Goal: Check status: Check status

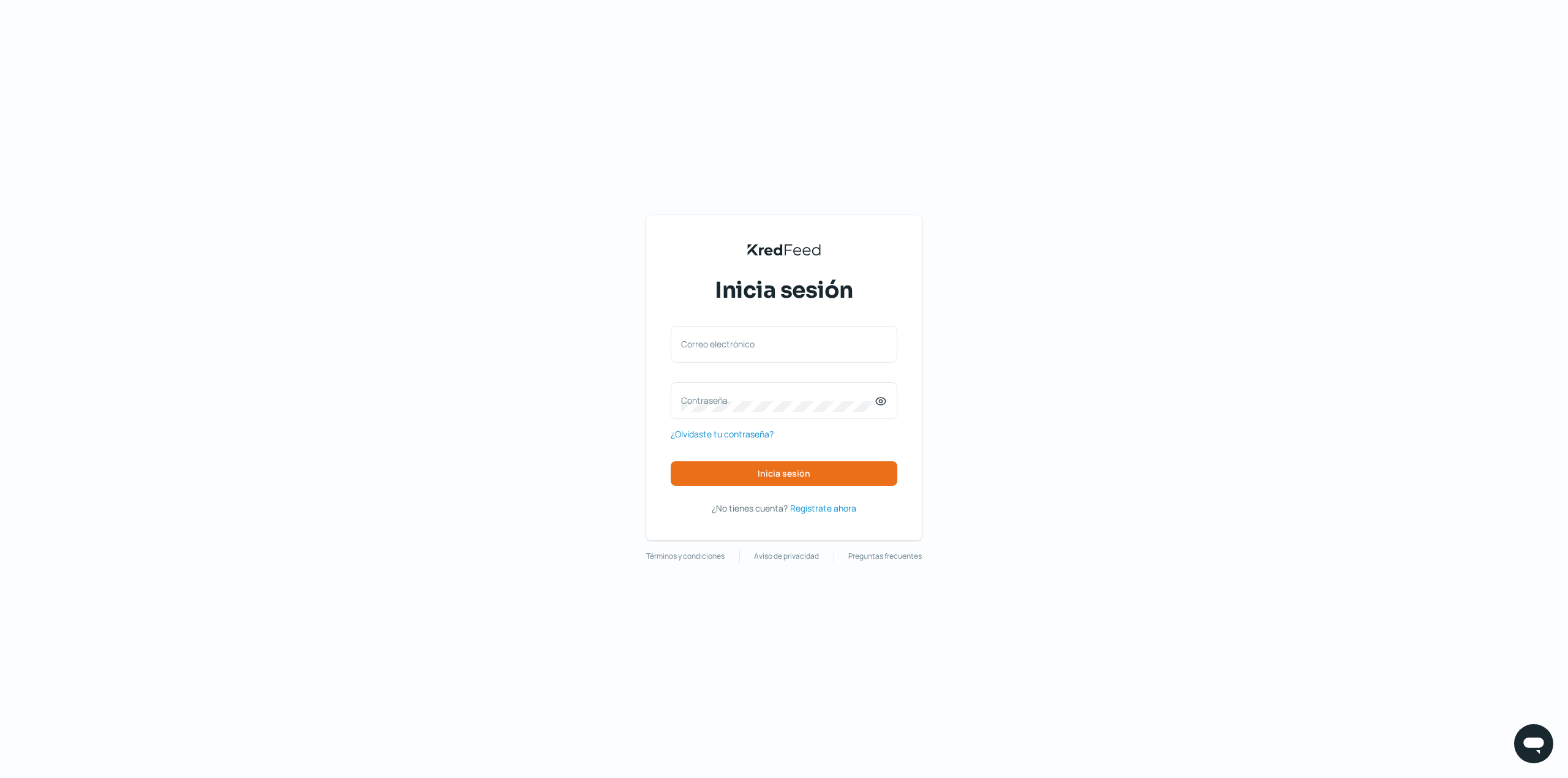
click at [799, 338] on label "Correo electrónico" at bounding box center [777, 344] width 193 height 11
click at [799, 345] on input "Correo electrónico" at bounding box center [783, 351] width 206 height 11
type input "[EMAIL_ADDRESS][DOMAIN_NAME]"
click at [740, 394] on label "Contraseña" at bounding box center [777, 400] width 193 height 11
click at [807, 469] on span "Inicia sesión" at bounding box center [784, 473] width 53 height 9
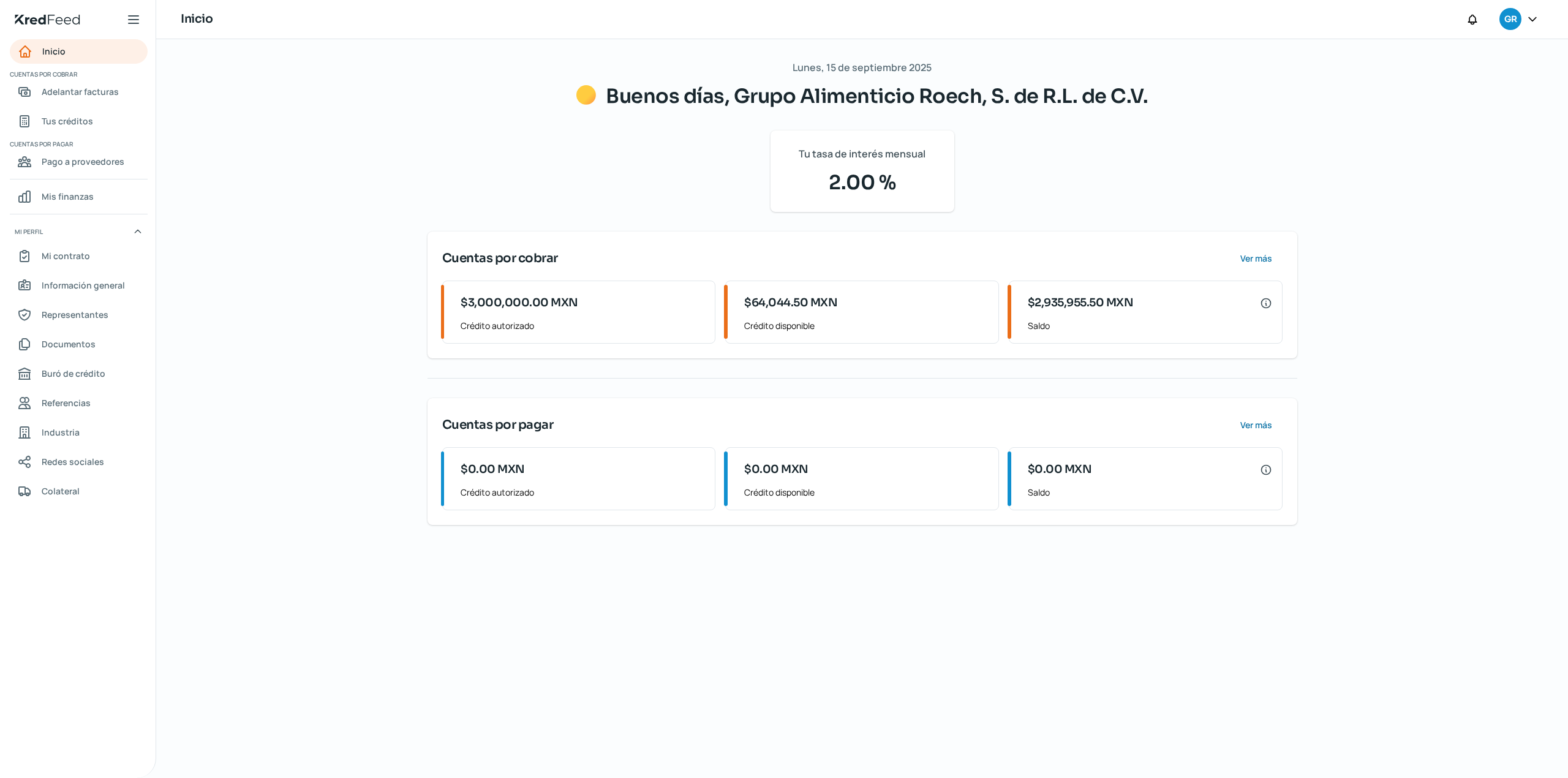
click at [1014, 670] on div "Lunes, 15 de septiembre 2025 Buenos [PERSON_NAME], Grupo Alimenticio Roech, S. …" at bounding box center [862, 407] width 919 height 738
click at [81, 89] on span "Adelantar facturas" at bounding box center [80, 92] width 77 height 15
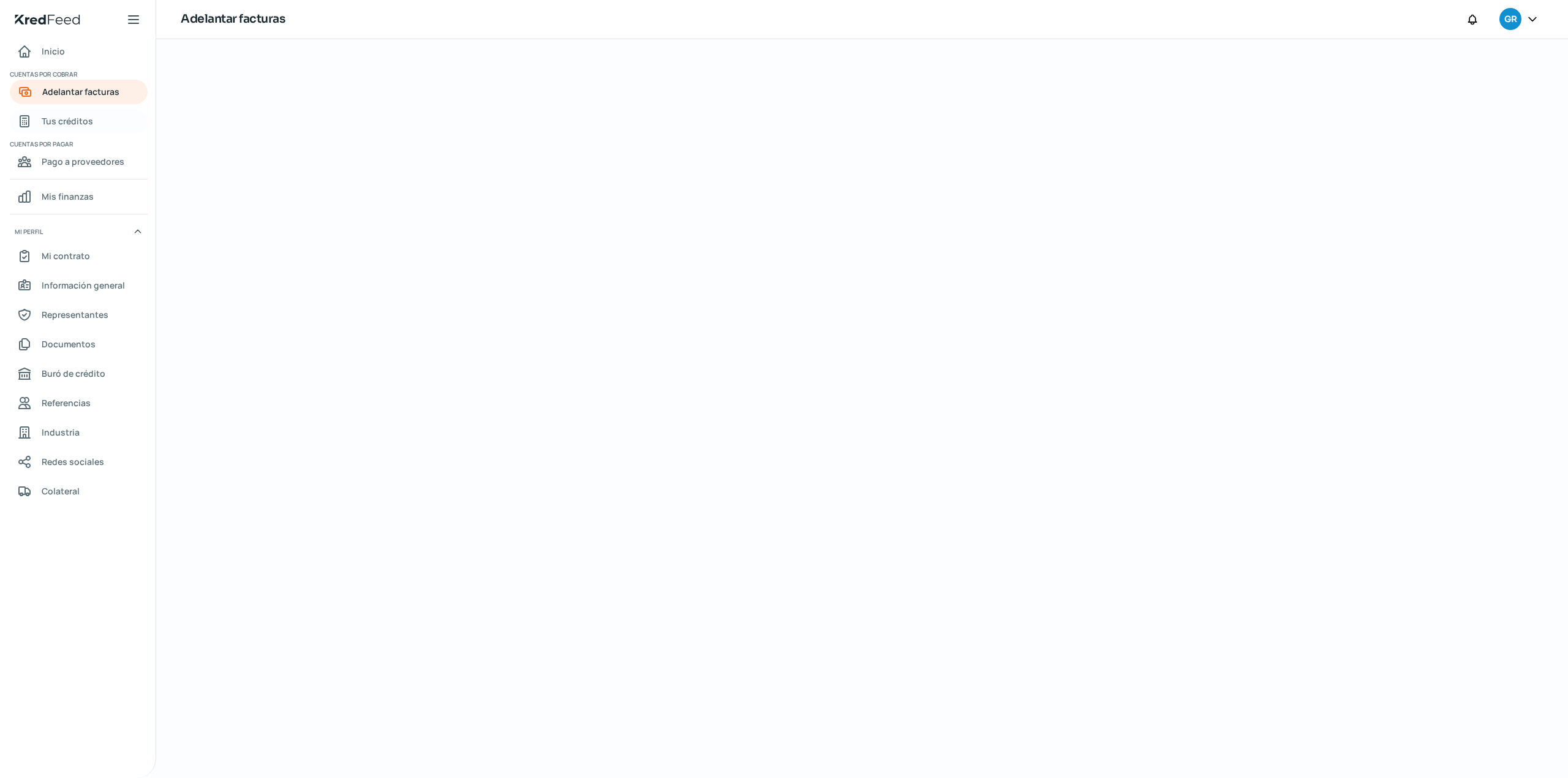
click at [75, 120] on span "Tus créditos" at bounding box center [67, 121] width 51 height 15
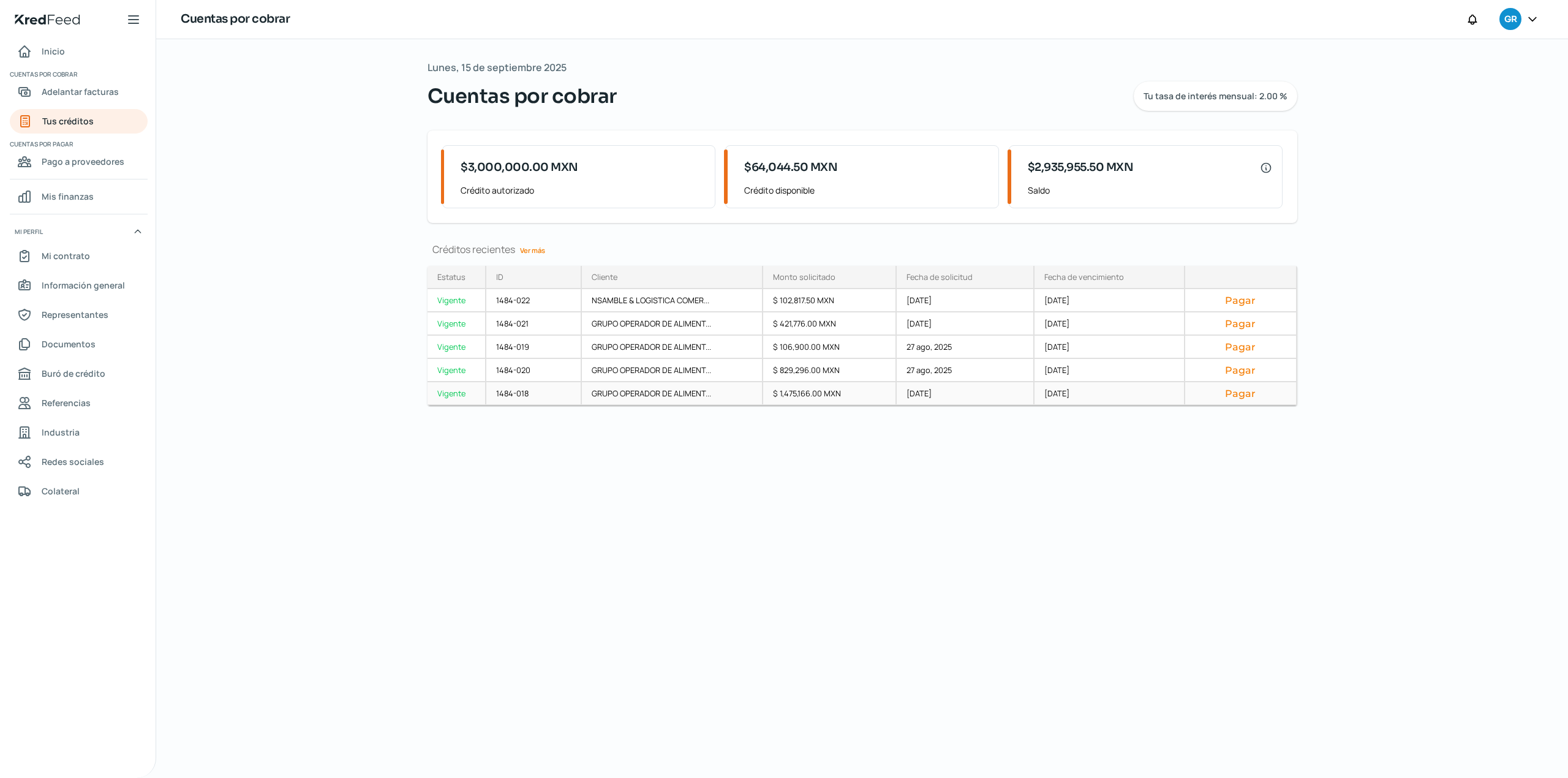
click at [1248, 395] on button "Pagar" at bounding box center [1241, 392] width 91 height 12
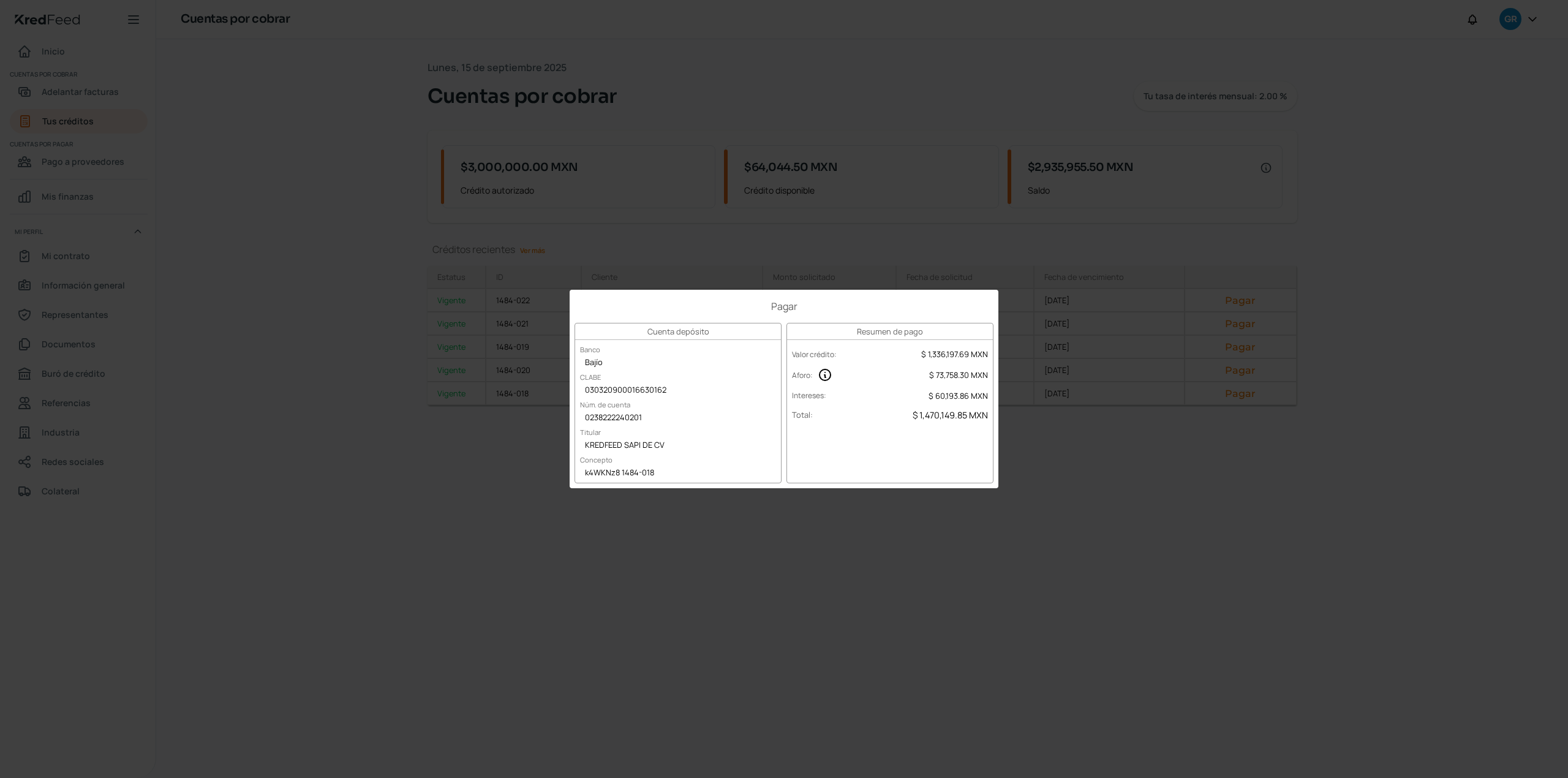
click at [714, 645] on div "Pagar Cuenta depósito Banco Bajío [PERSON_NAME] 030320900016630162 Núm. de cuen…" at bounding box center [784, 389] width 1568 height 778
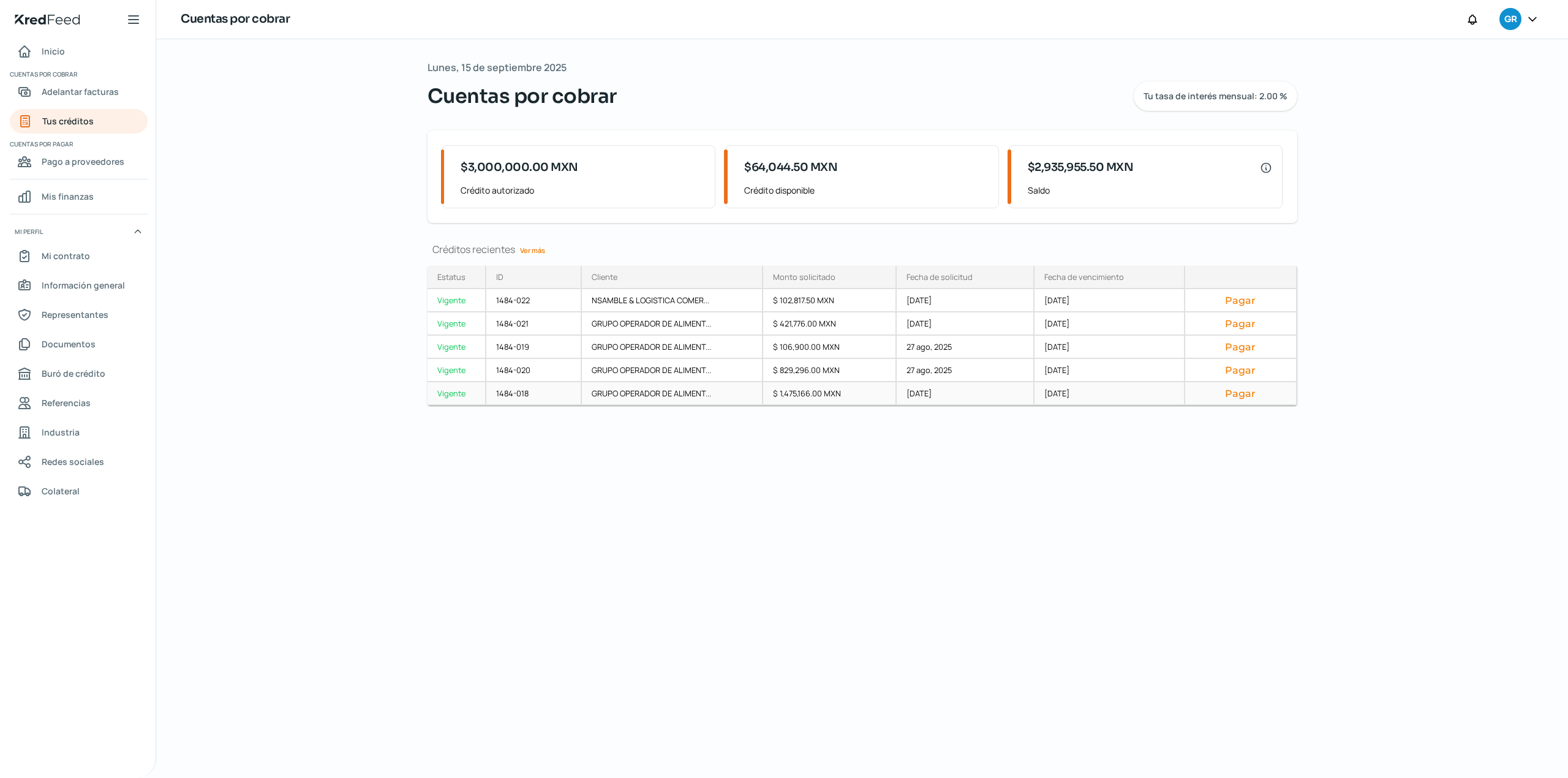
click at [448, 392] on div "Vigente" at bounding box center [457, 393] width 59 height 24
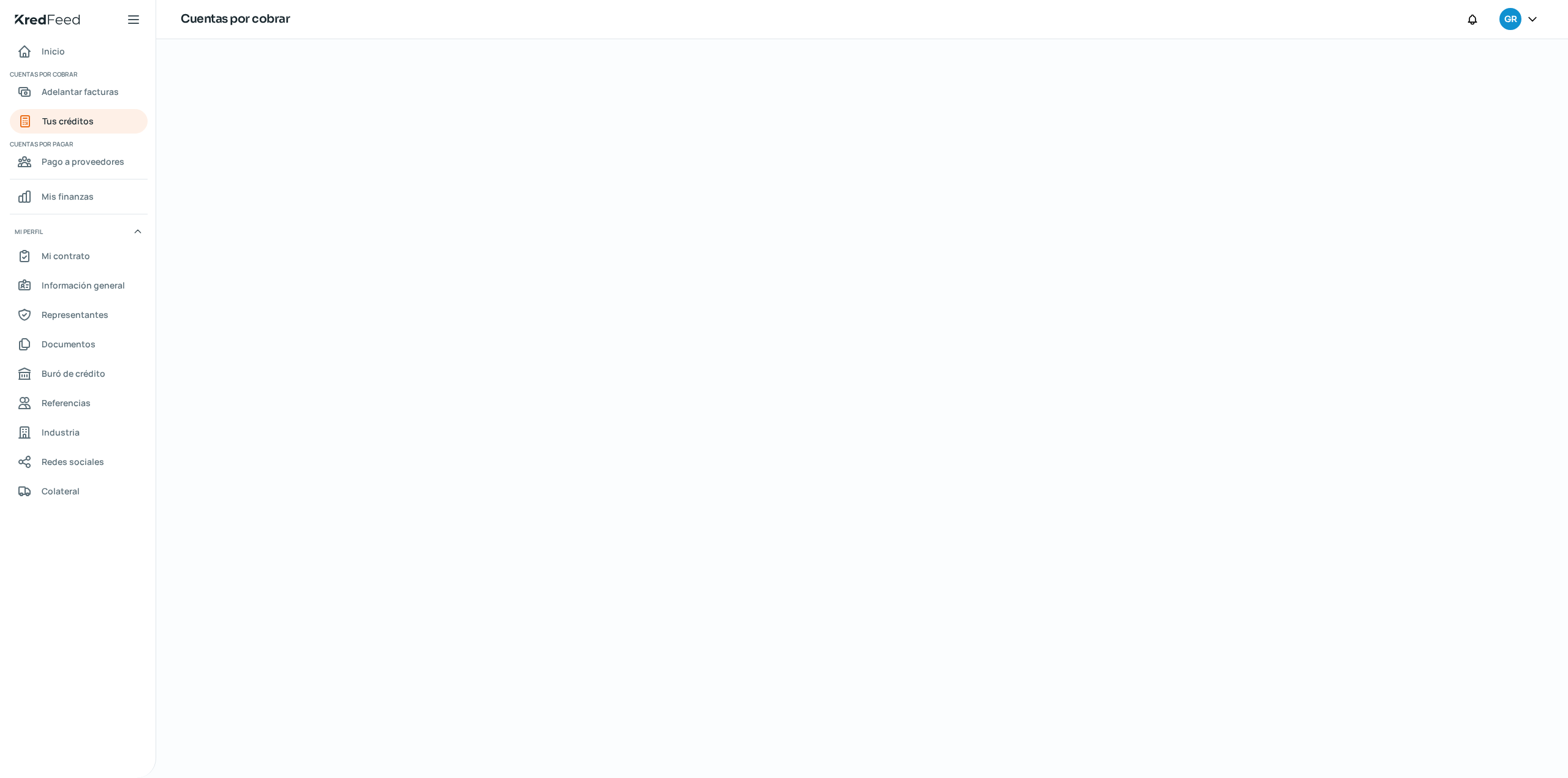
click at [706, 505] on div at bounding box center [862, 407] width 919 height 738
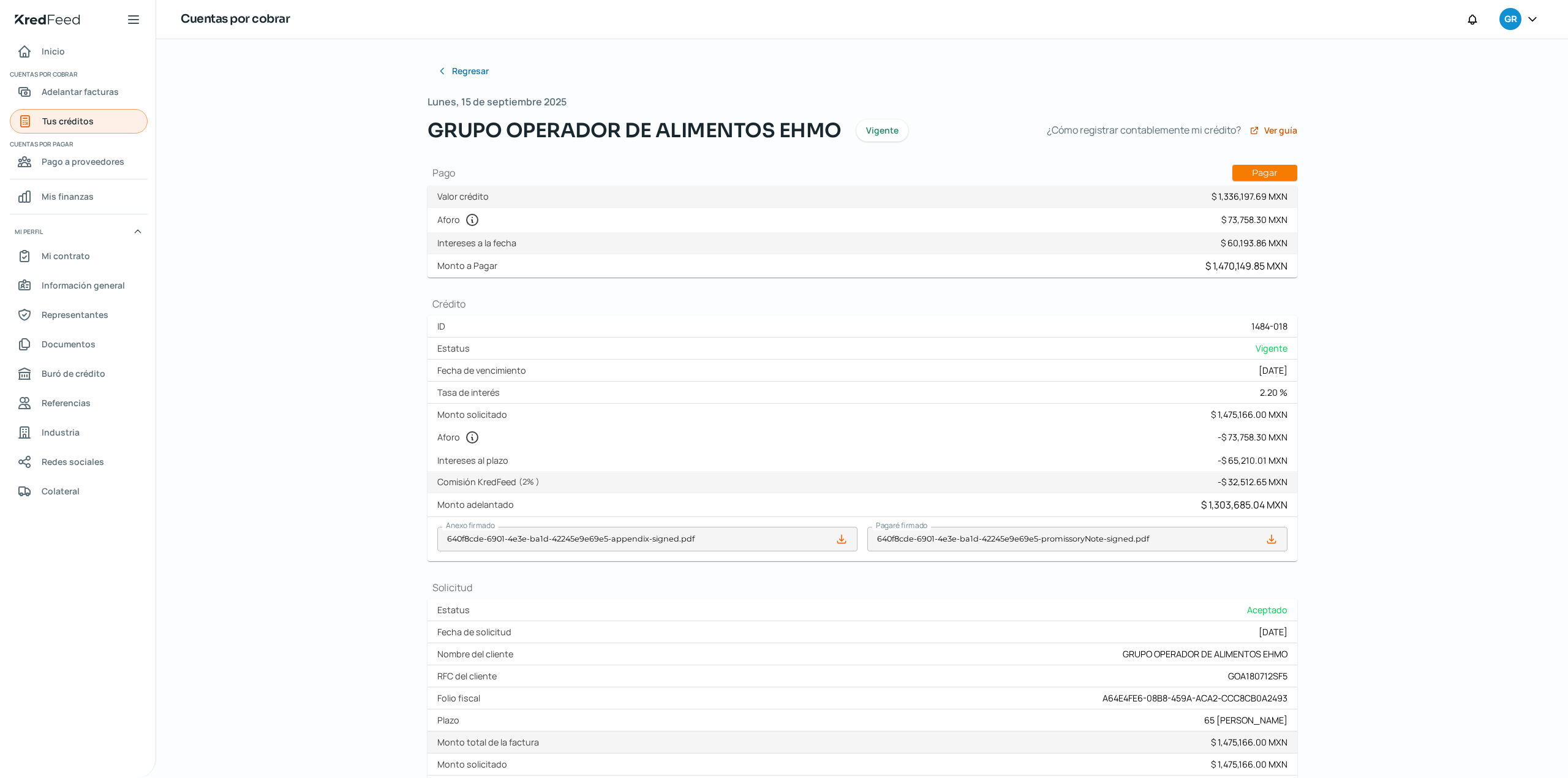
click at [101, 114] on link "Tus créditos" at bounding box center [78, 121] width 137 height 25
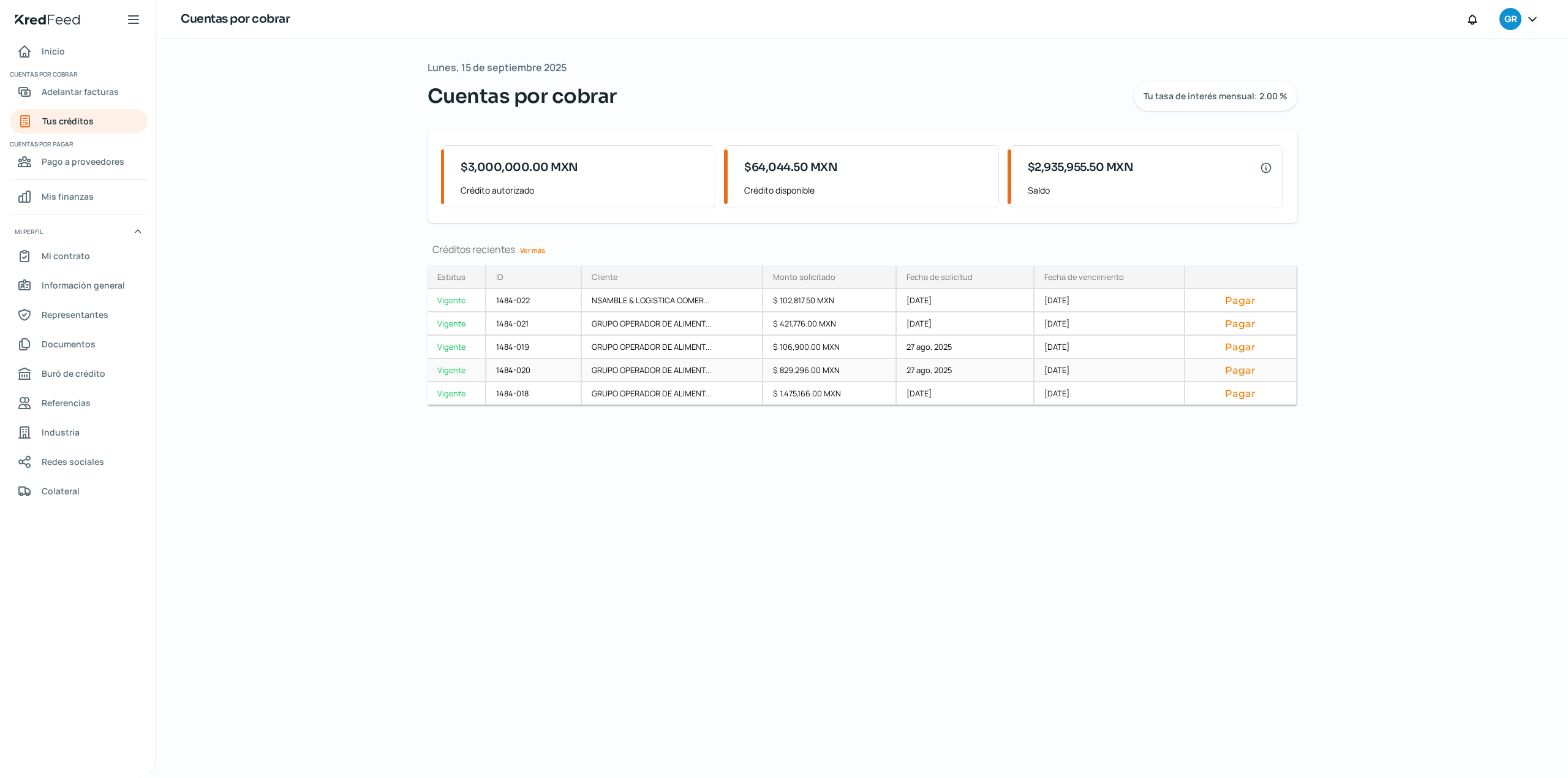
click at [451, 372] on div "Vigente" at bounding box center [457, 371] width 59 height 24
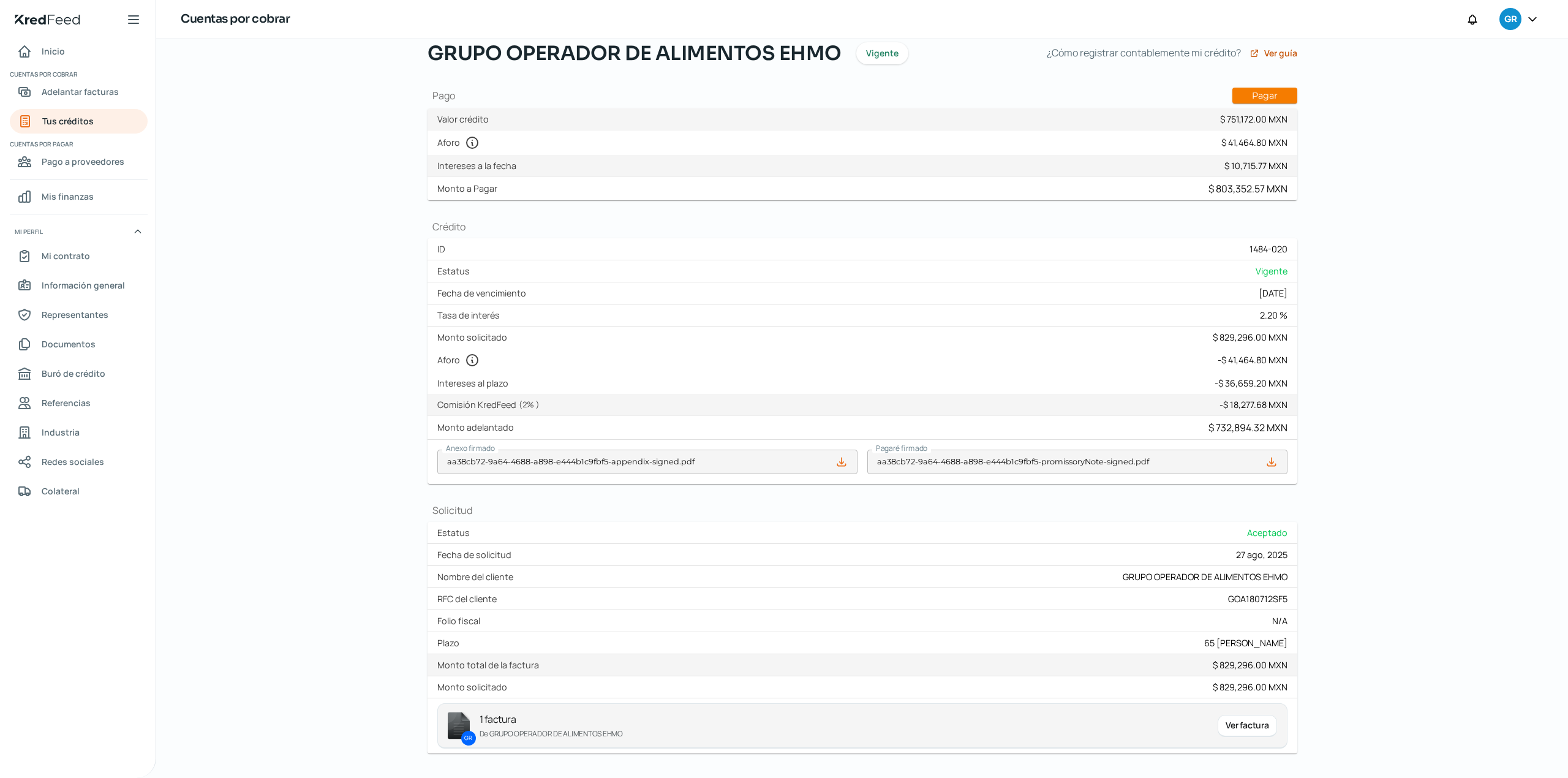
scroll to position [136, 0]
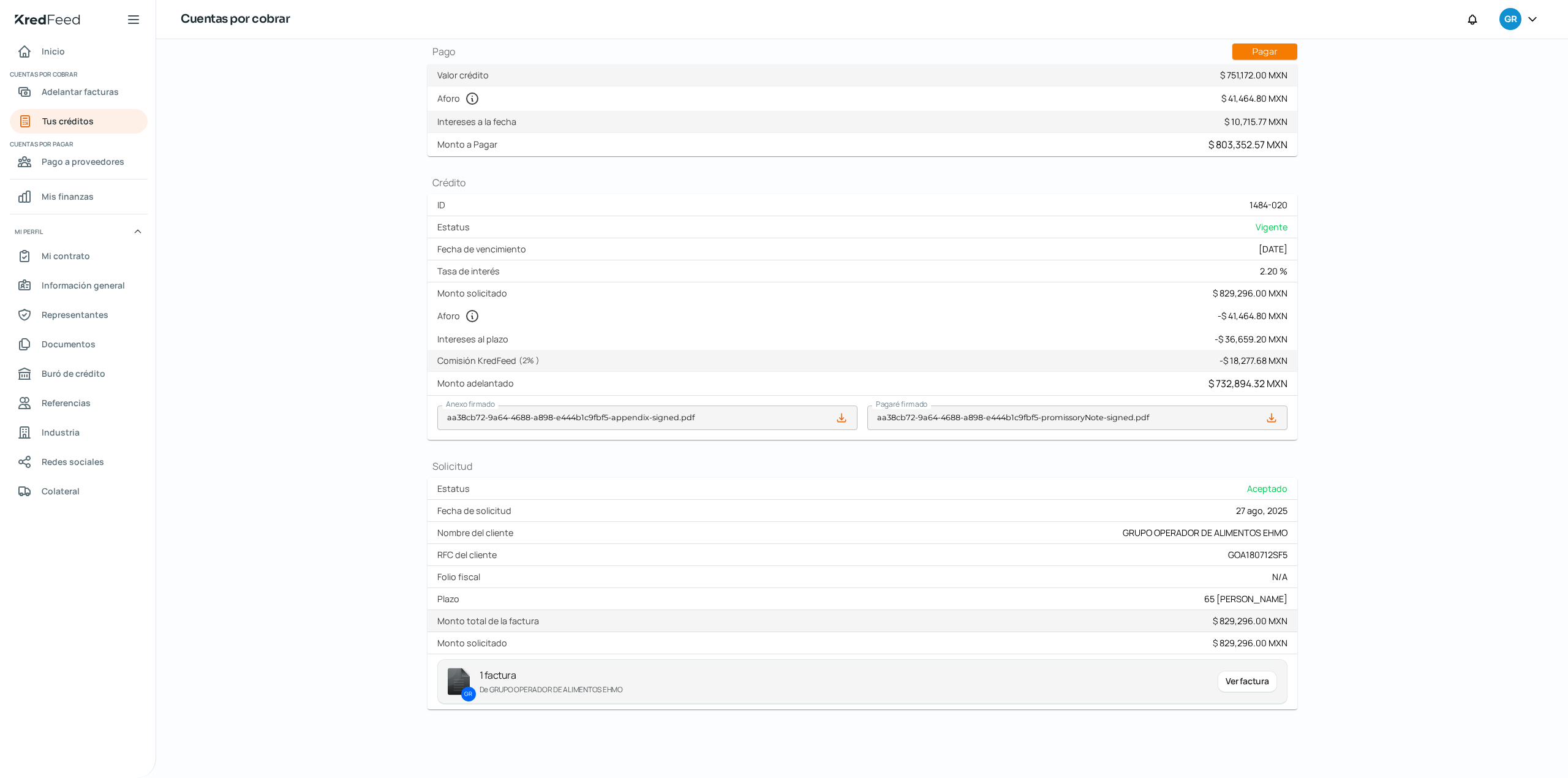
click at [1249, 686] on div "Ver factura" at bounding box center [1247, 681] width 59 height 22
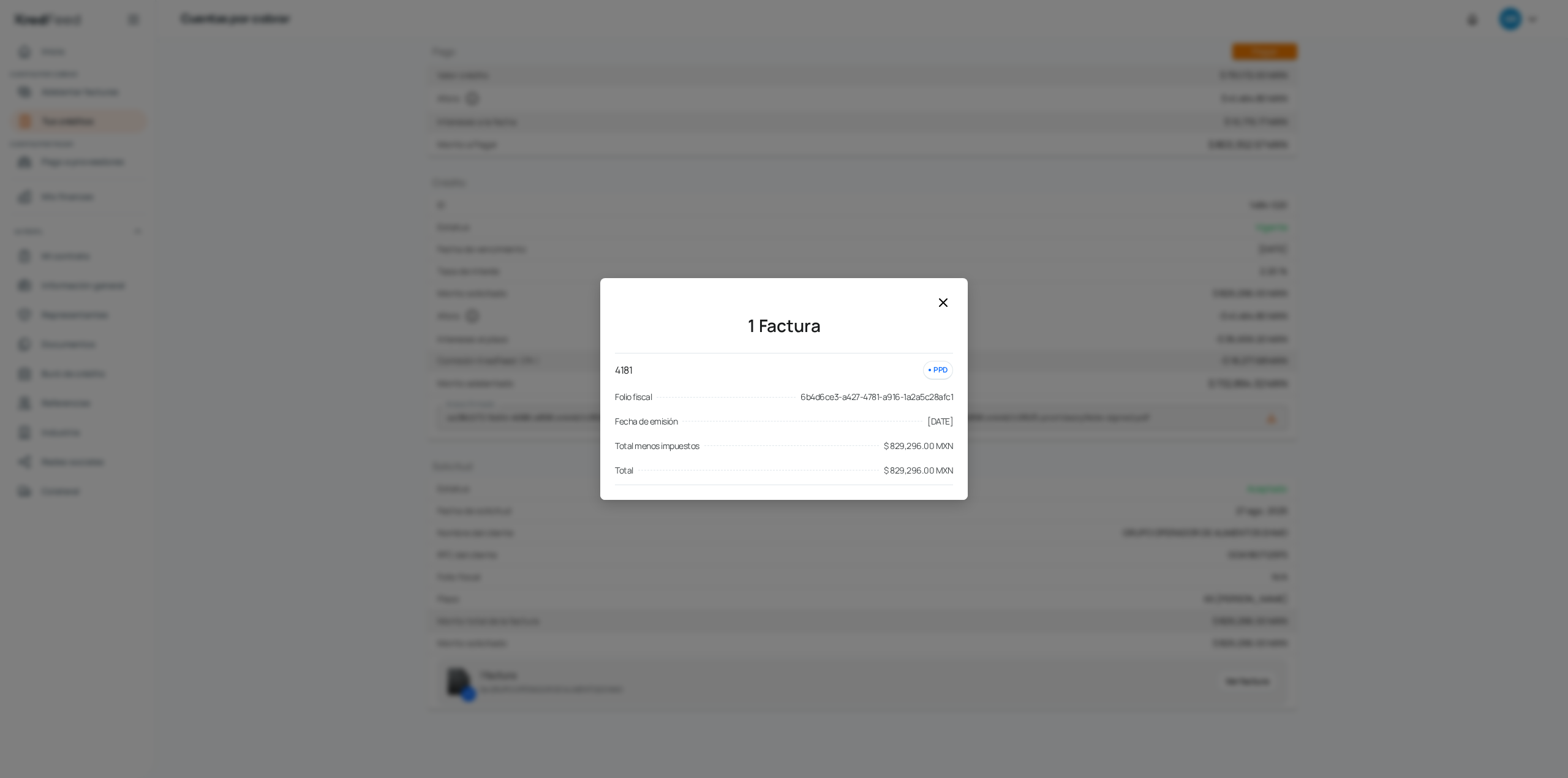
click at [944, 302] on icon at bounding box center [943, 302] width 8 height 8
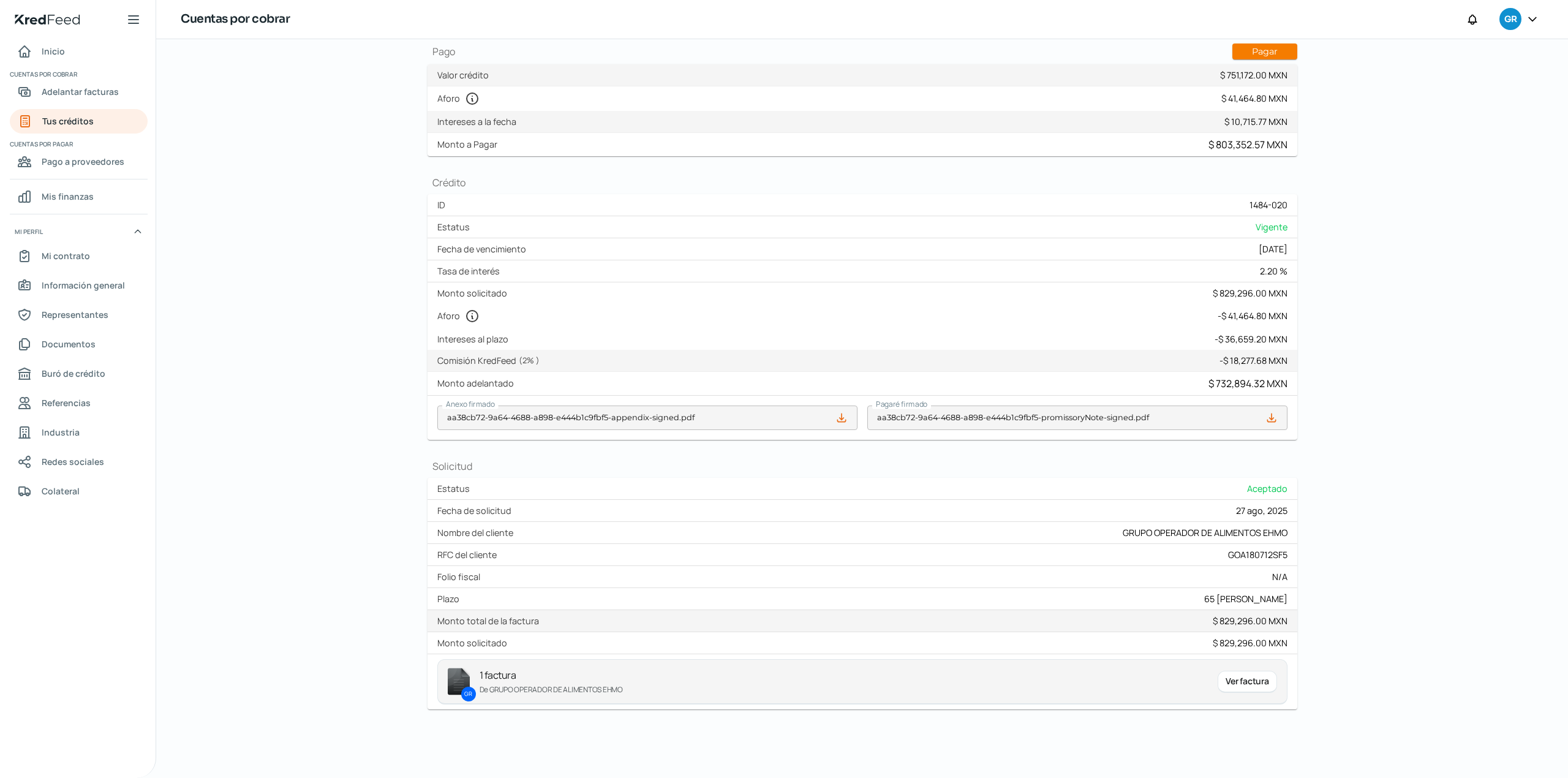
scroll to position [0, 0]
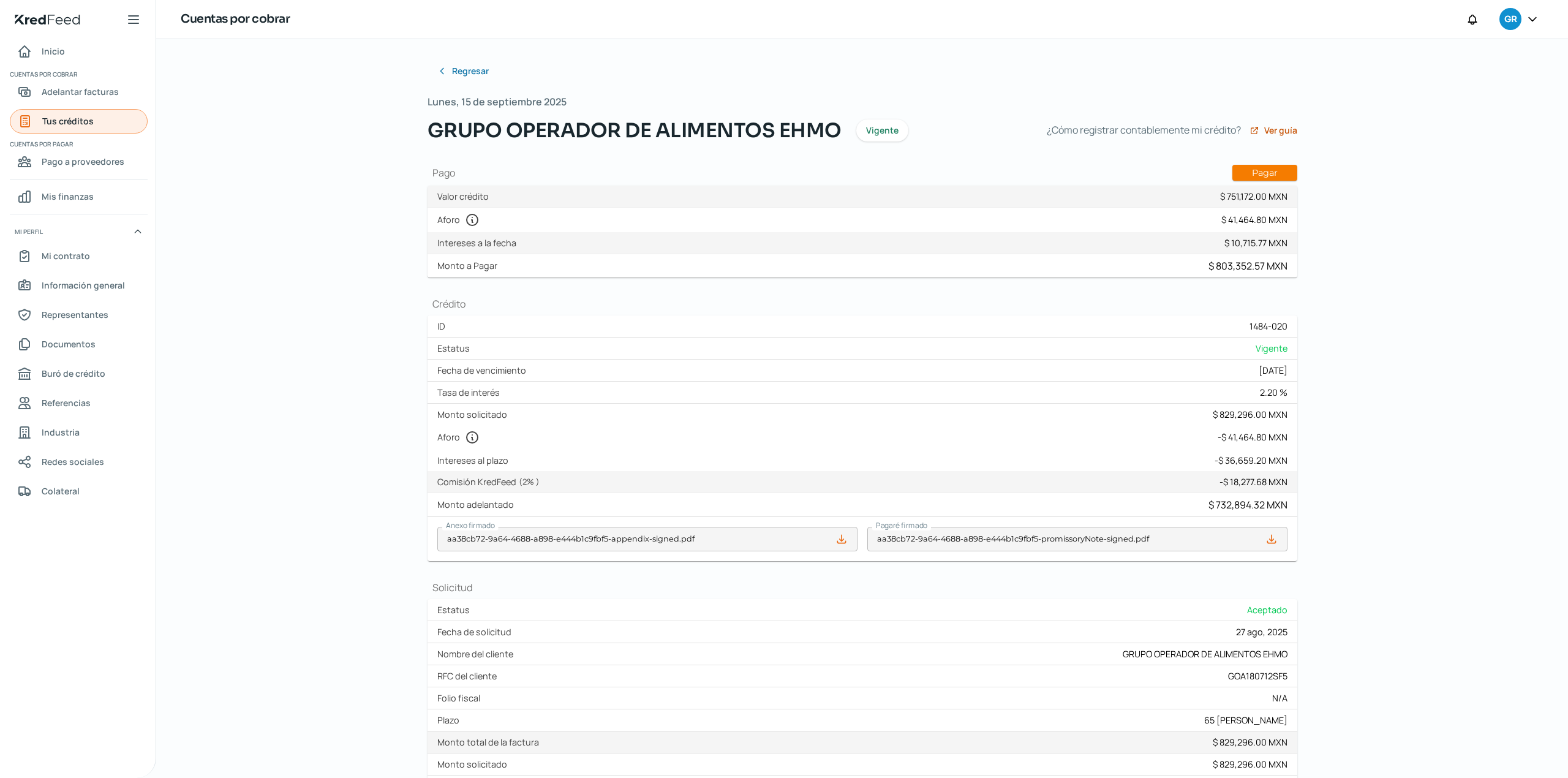
click at [87, 125] on span "Tus créditos" at bounding box center [68, 121] width 51 height 15
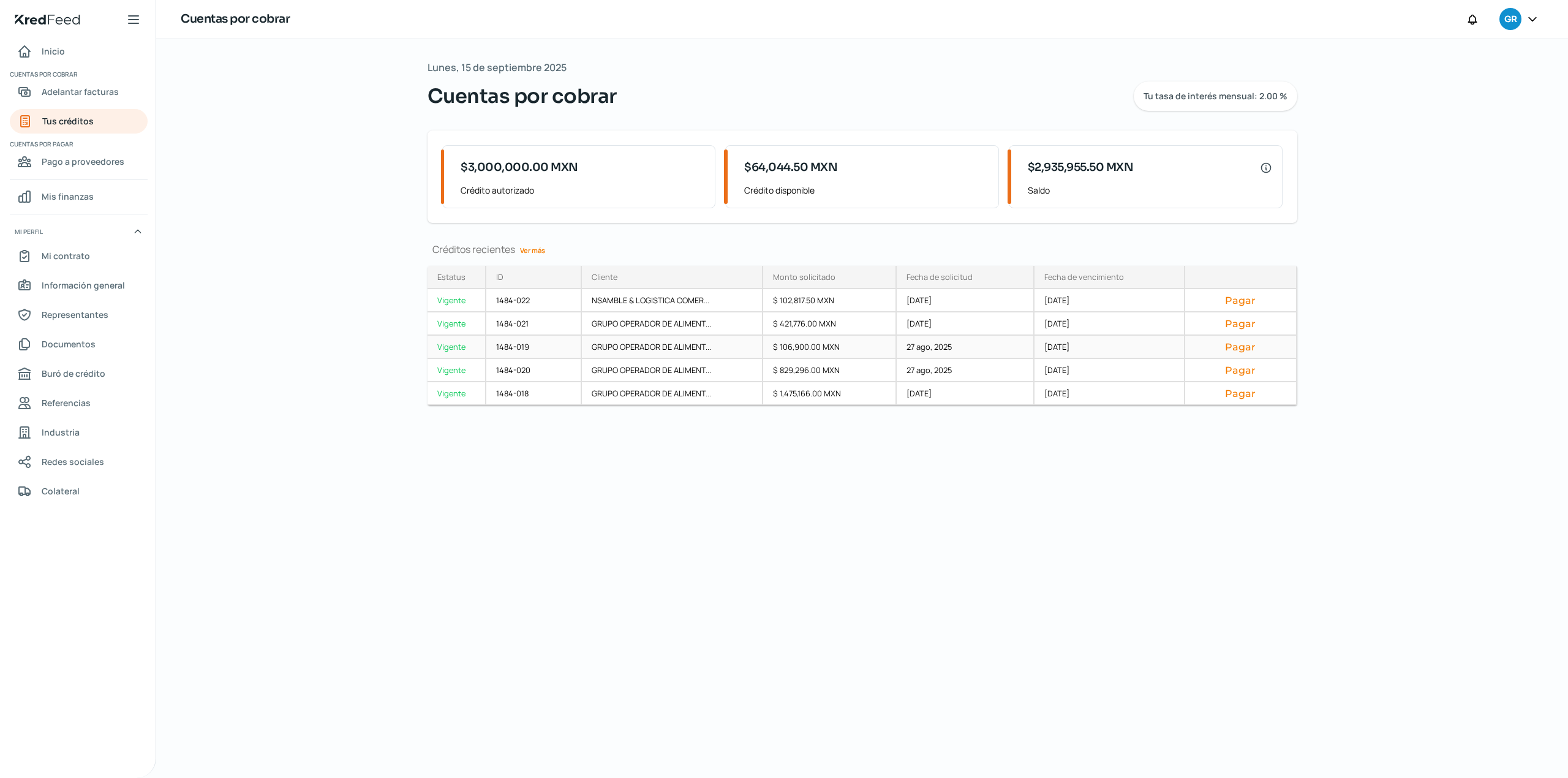
click at [456, 347] on div "Vigente" at bounding box center [457, 347] width 59 height 24
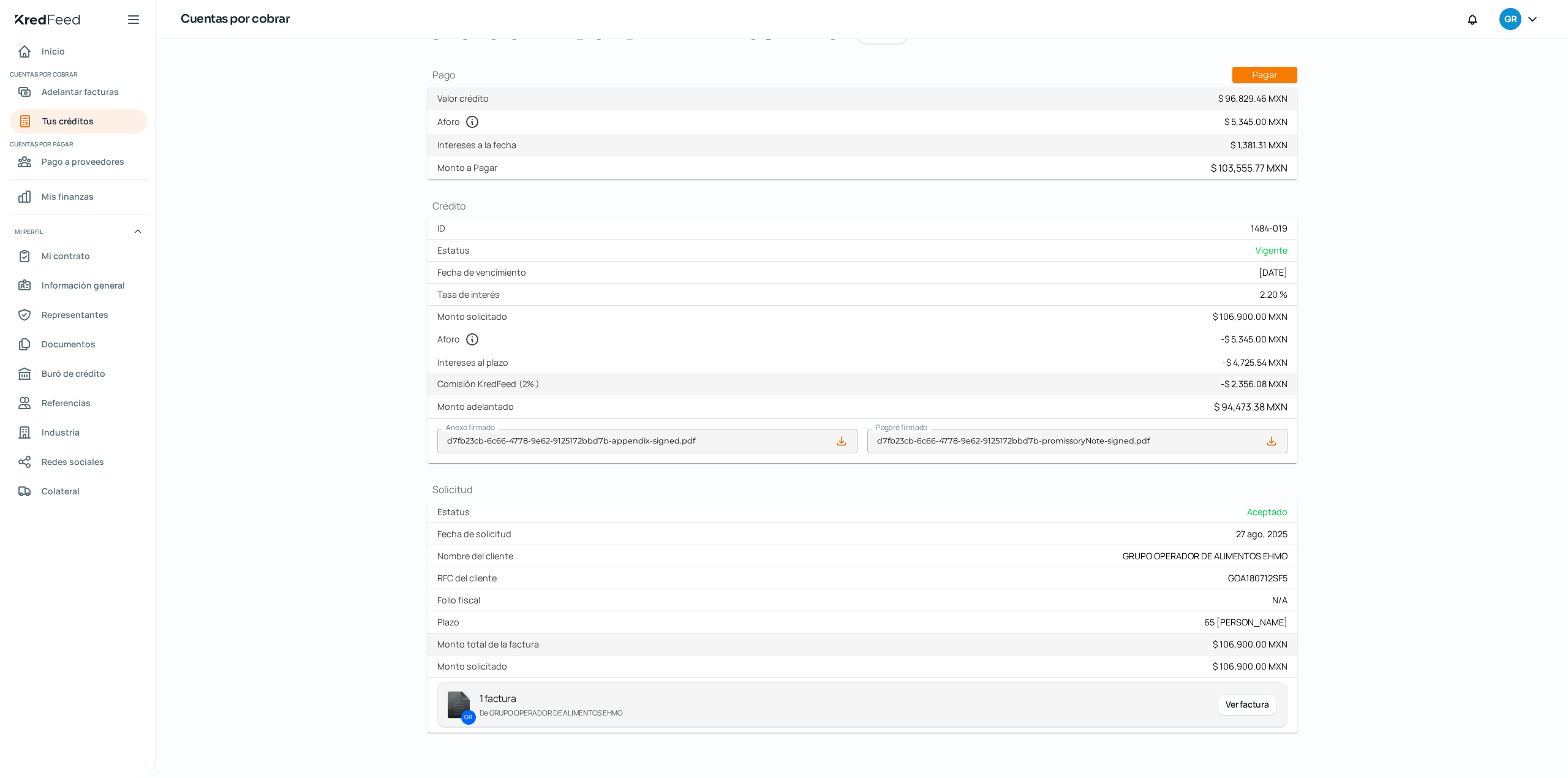
scroll to position [136, 0]
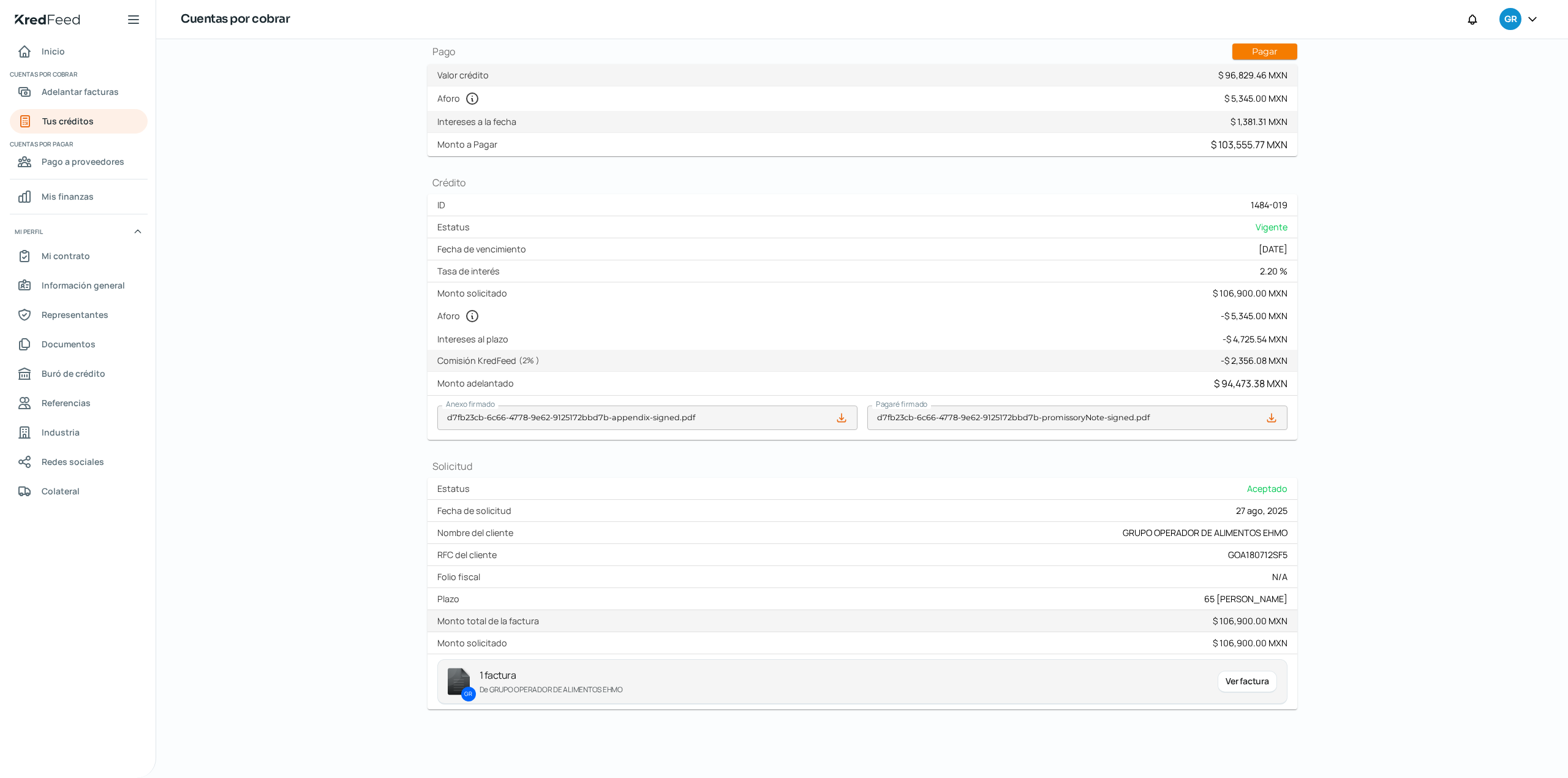
click at [1246, 680] on div "Ver factura" at bounding box center [1247, 681] width 59 height 22
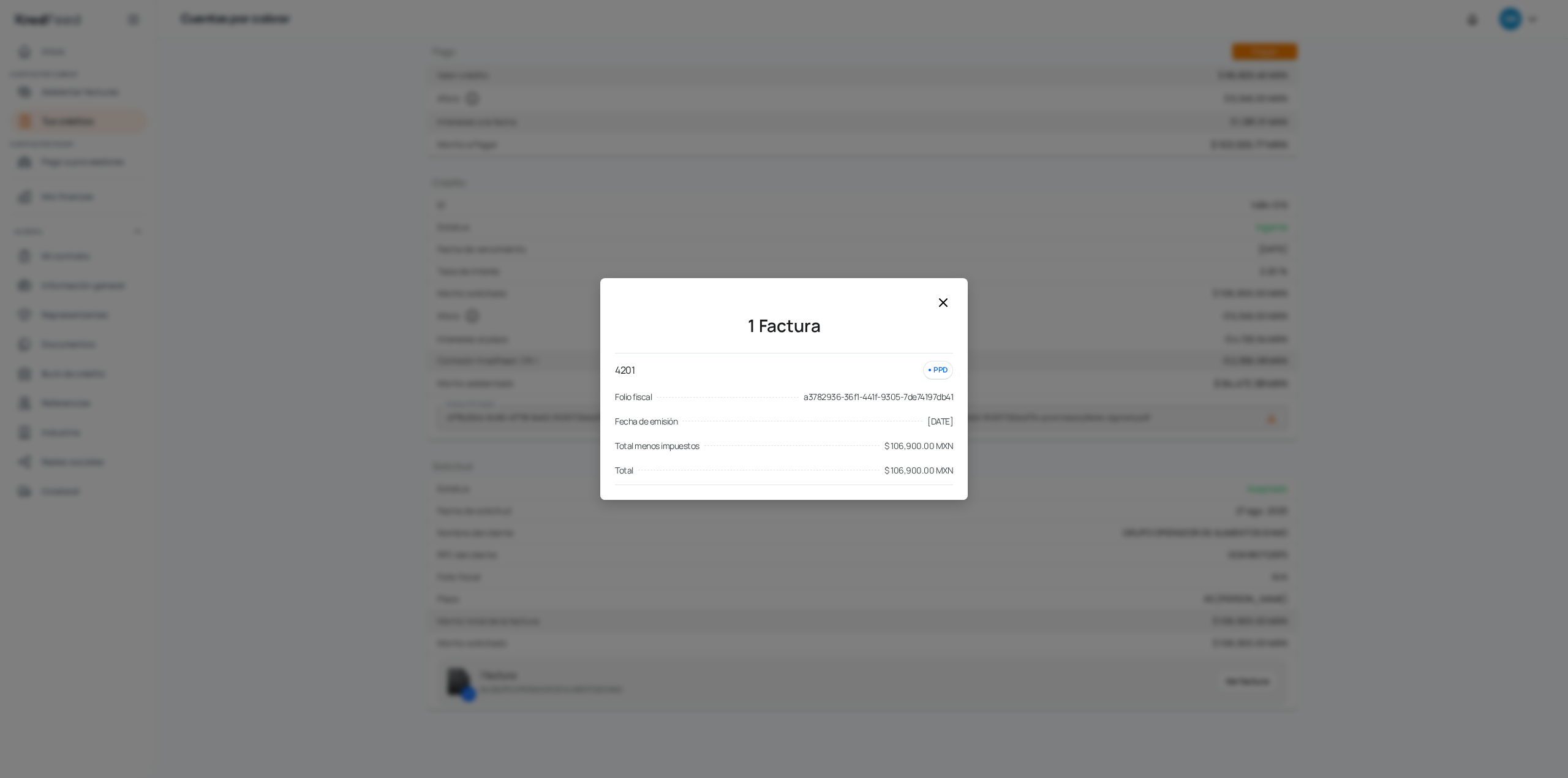
click at [938, 304] on icon at bounding box center [943, 302] width 15 height 15
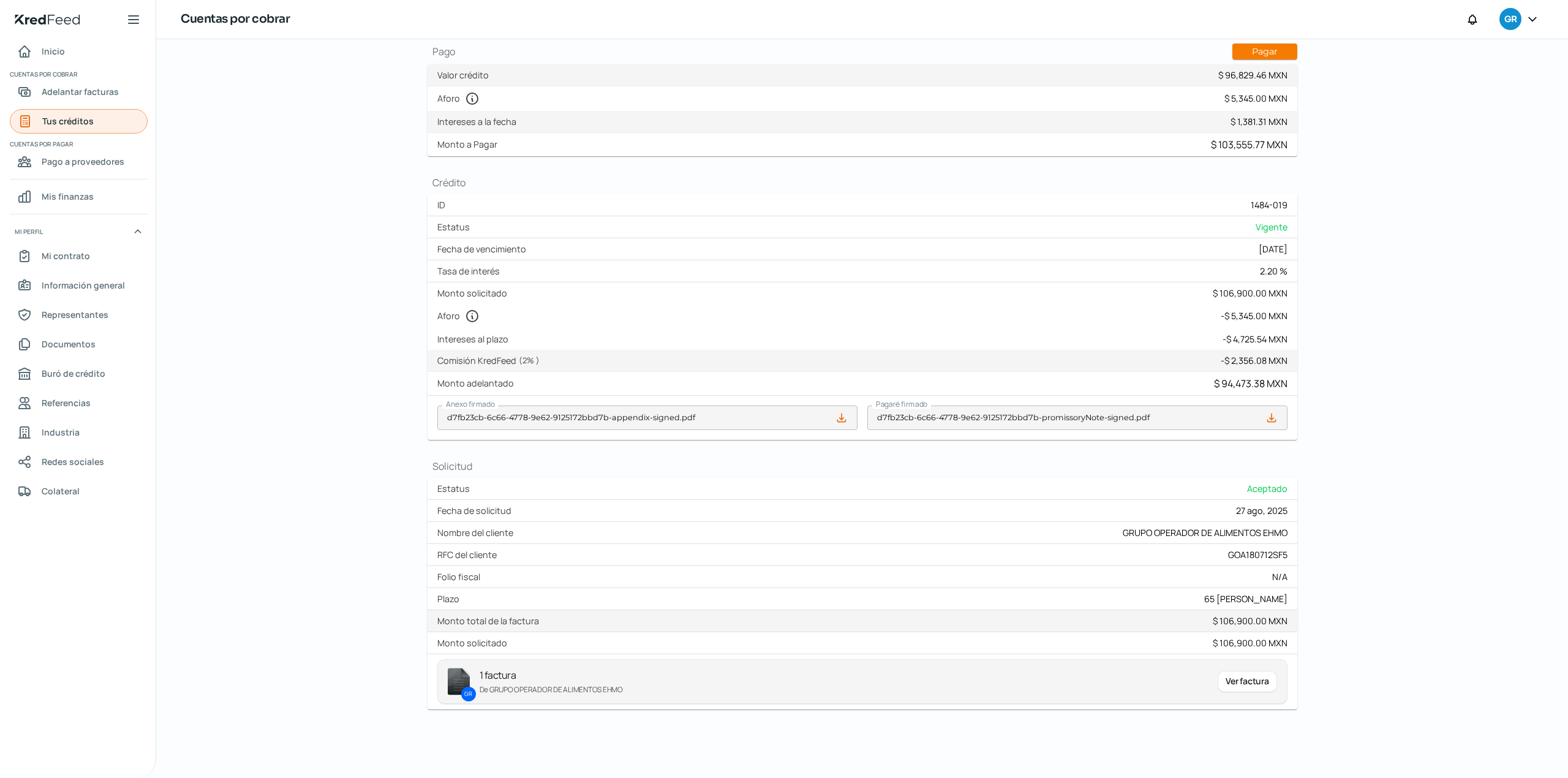
click at [83, 124] on span "Tus créditos" at bounding box center [68, 121] width 51 height 15
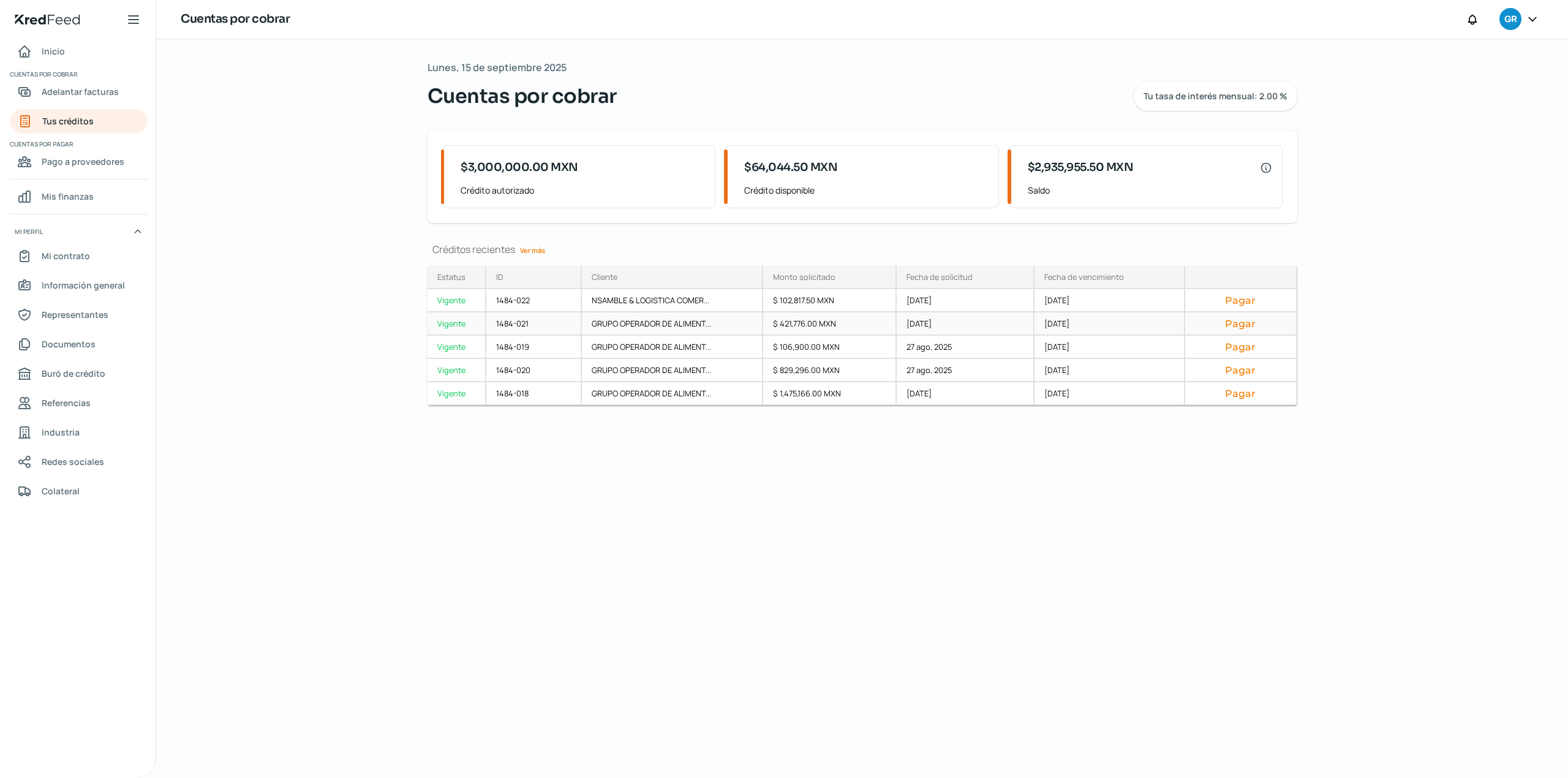
click at [442, 326] on div "Vigente" at bounding box center [457, 324] width 59 height 24
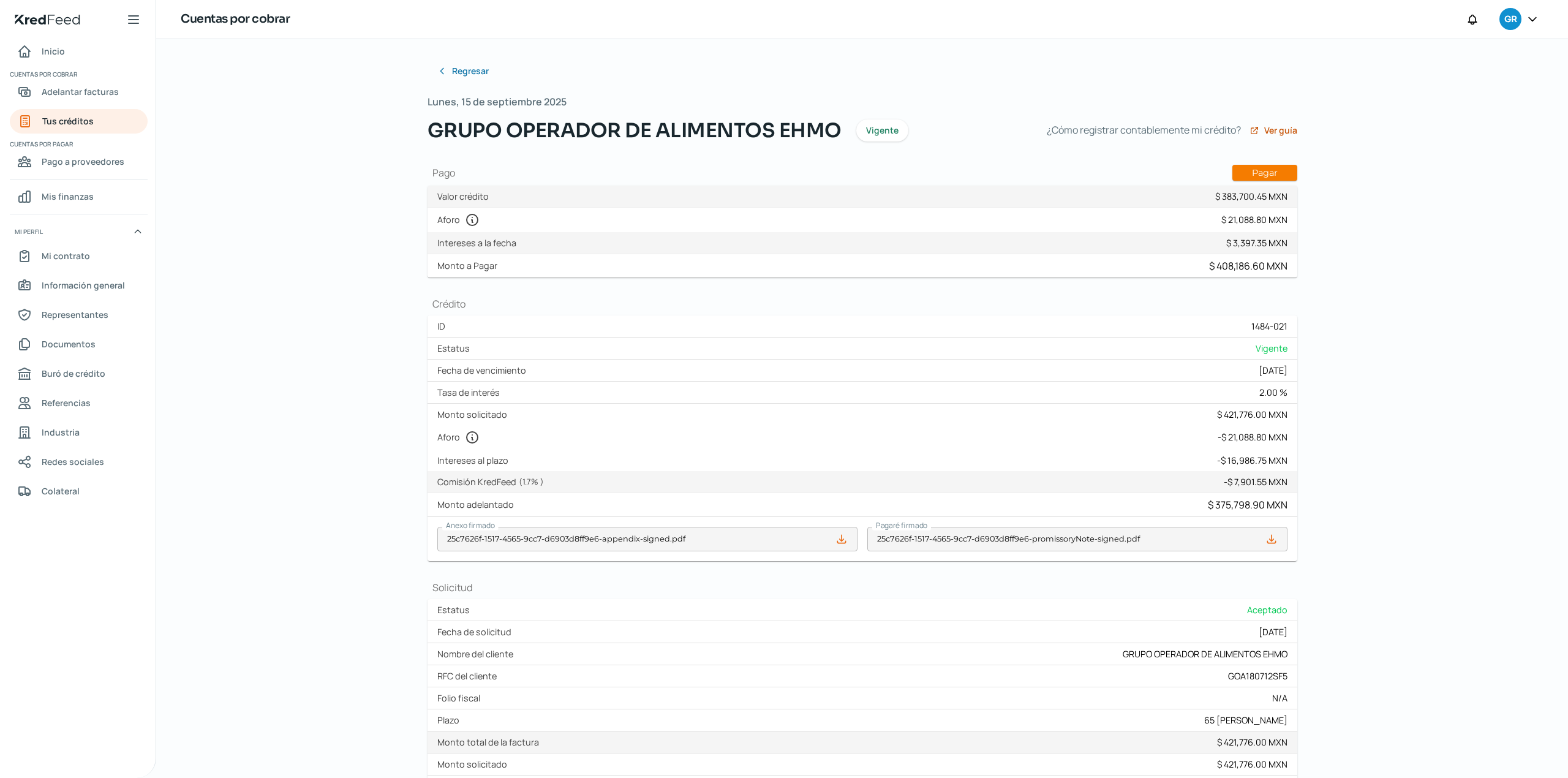
scroll to position [136, 0]
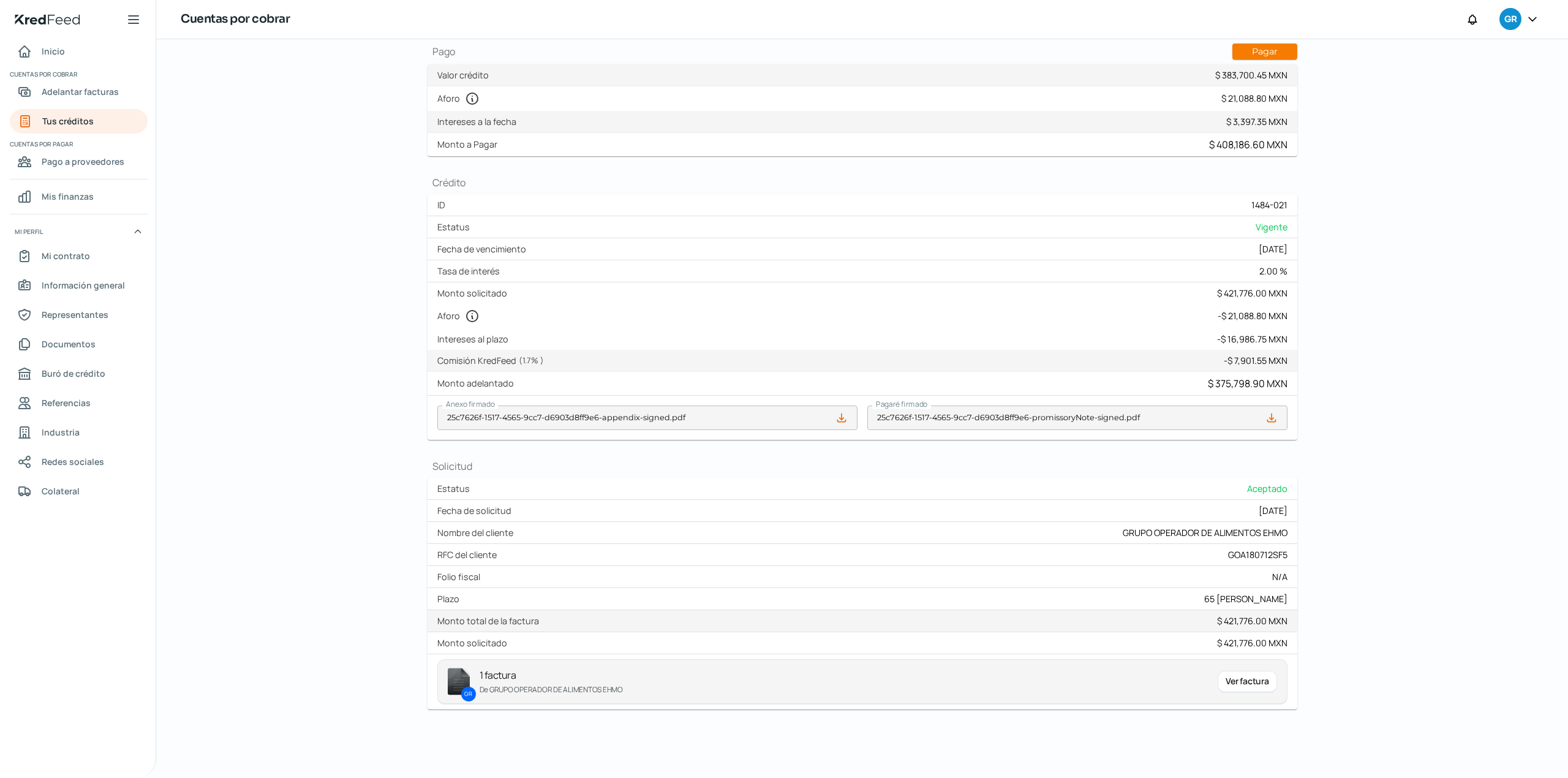
click at [1248, 684] on div "Ver factura" at bounding box center [1247, 681] width 59 height 22
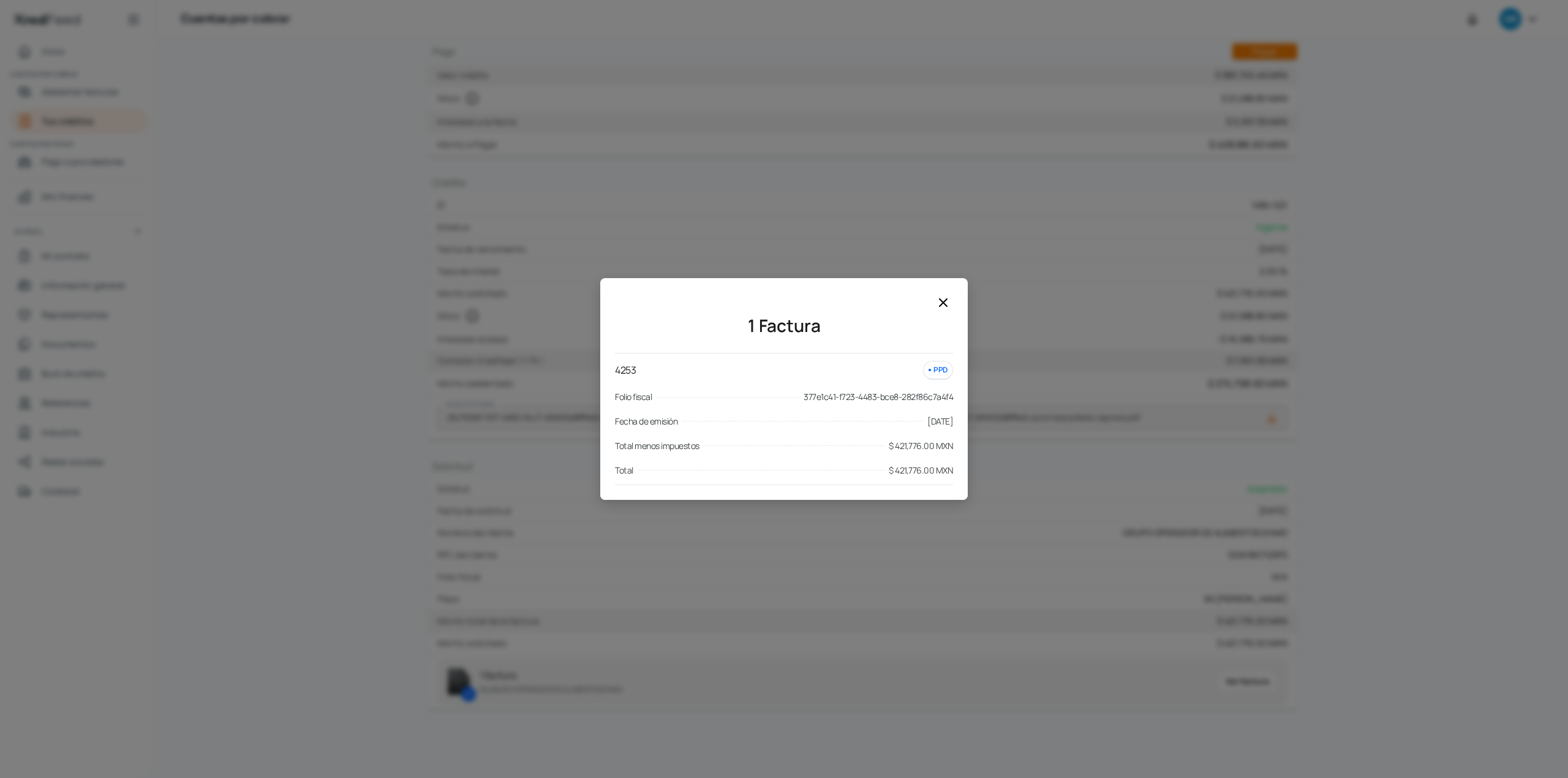
click at [942, 302] on icon at bounding box center [943, 302] width 8 height 8
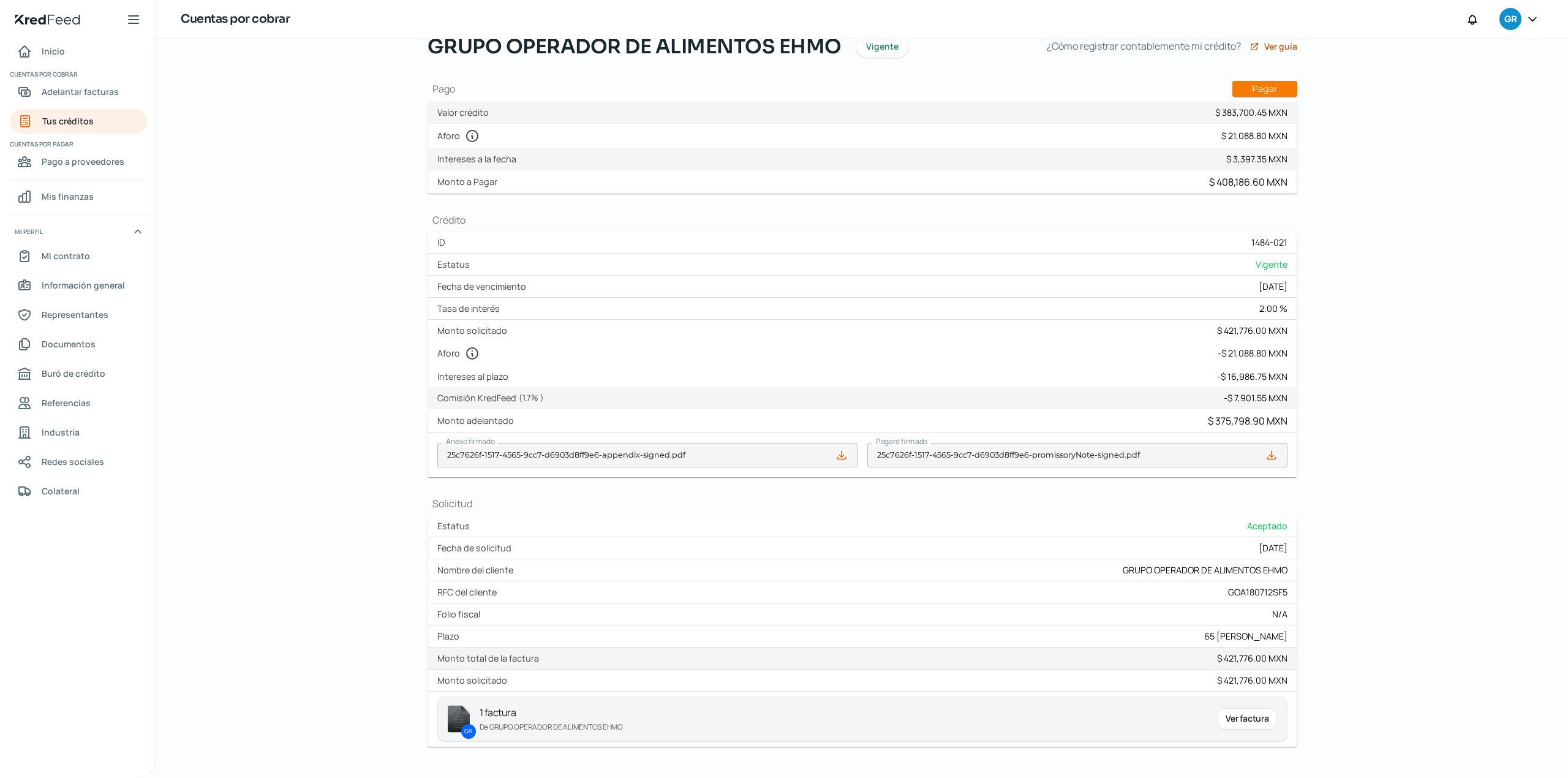
scroll to position [0, 0]
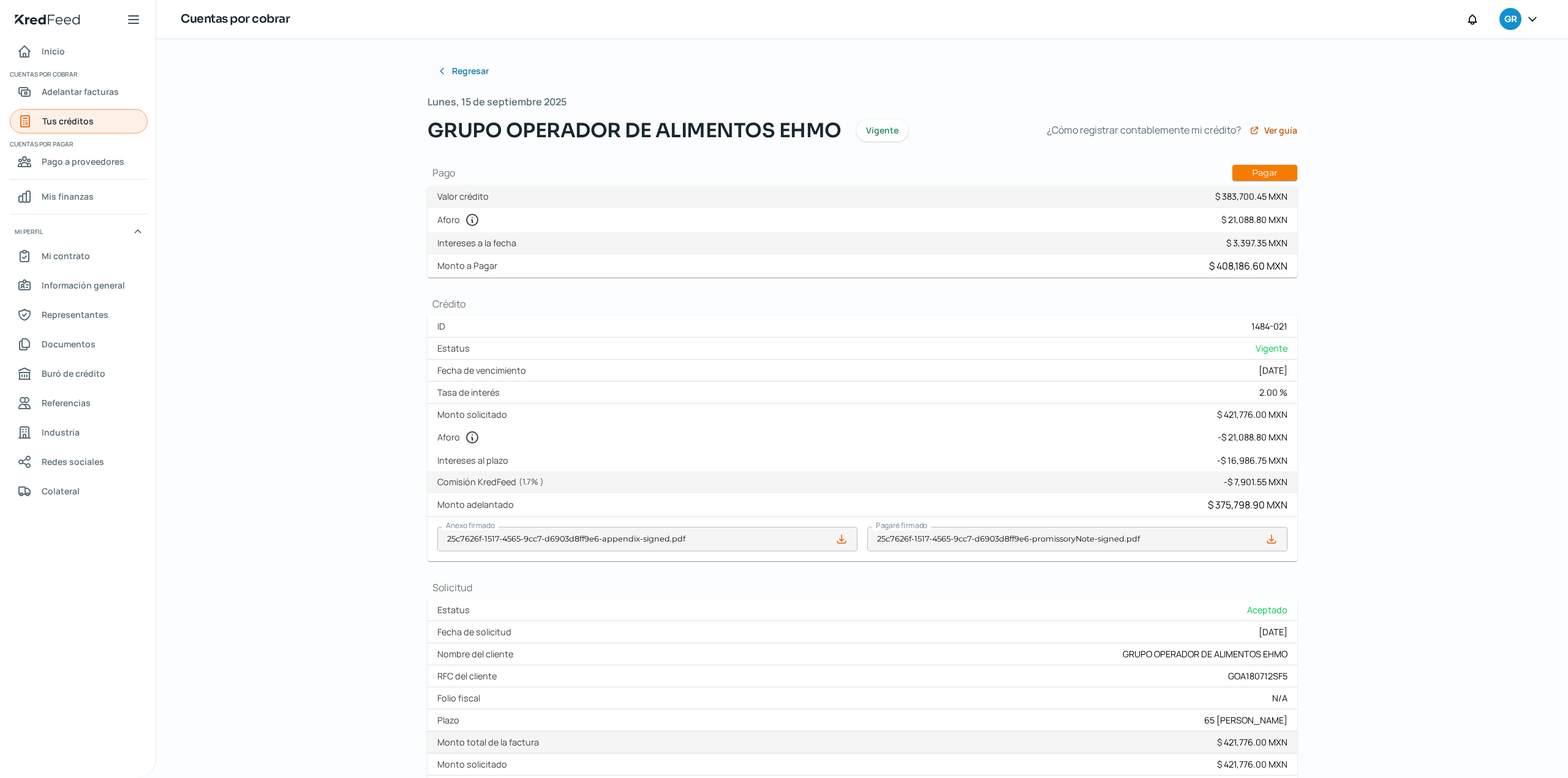
click at [85, 120] on span "Tus créditos" at bounding box center [68, 121] width 51 height 15
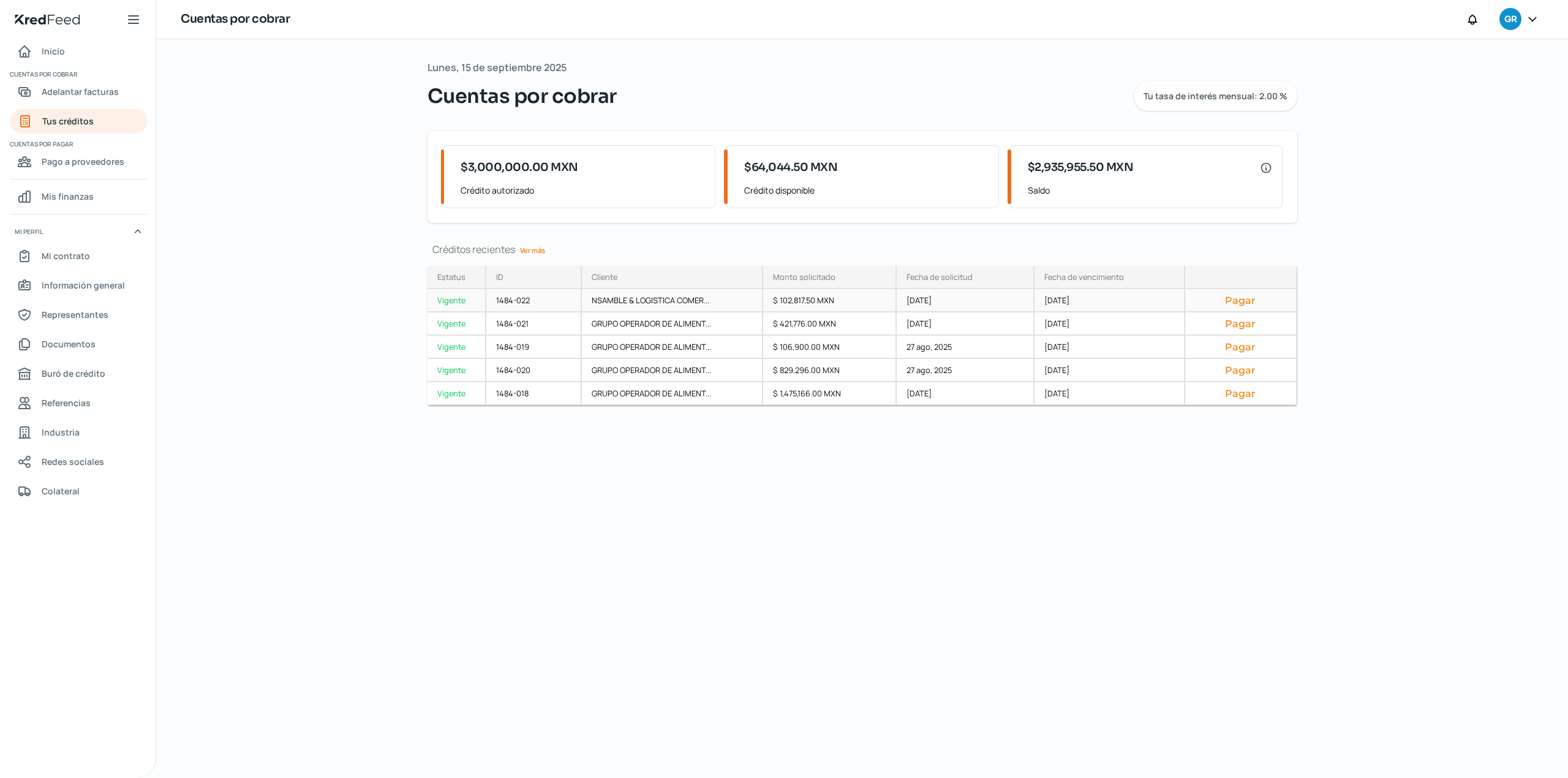
click at [445, 297] on div "Vigente" at bounding box center [457, 300] width 59 height 24
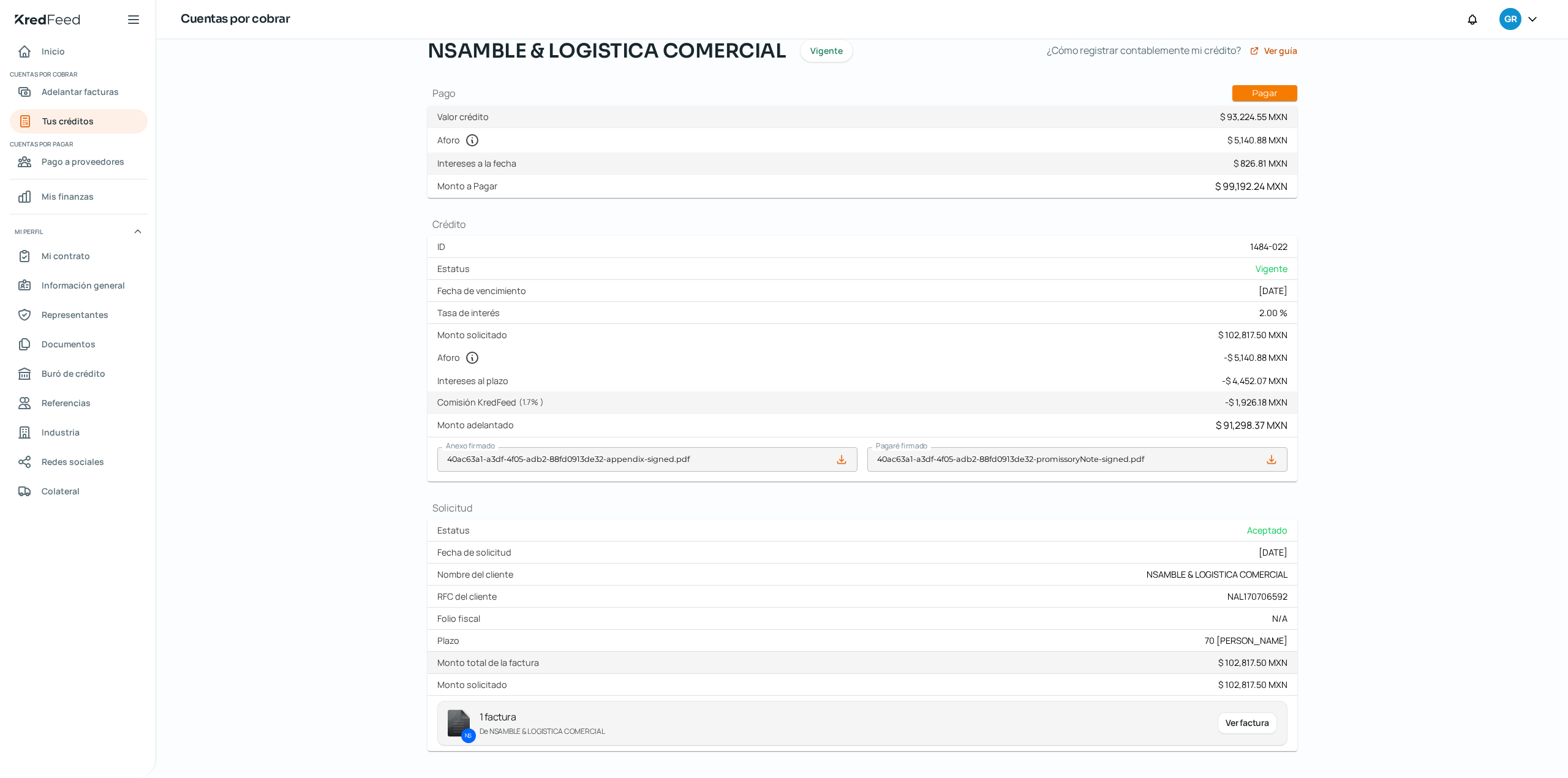
scroll to position [136, 0]
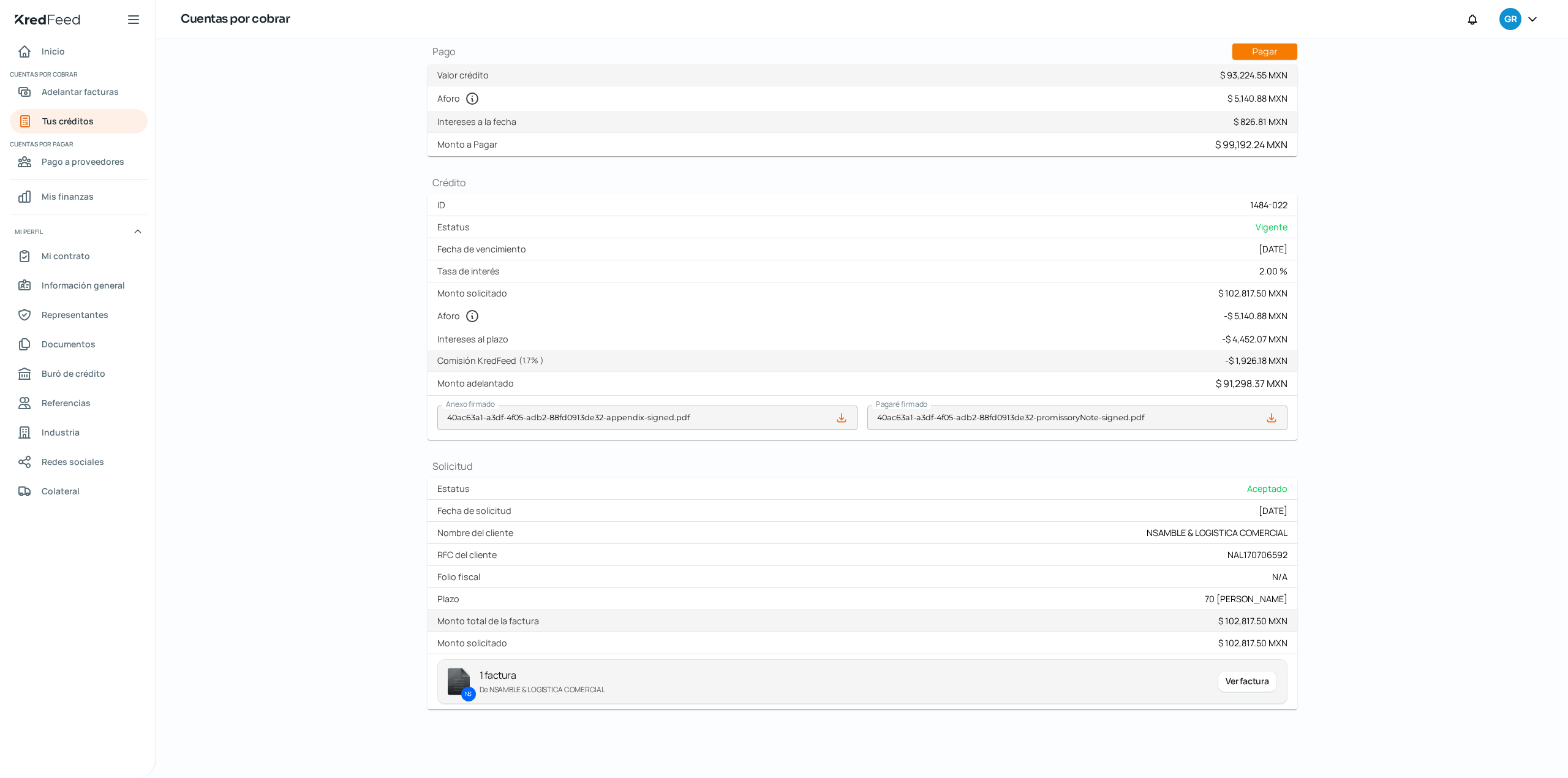
click at [1229, 680] on div "Ver factura" at bounding box center [1247, 681] width 59 height 22
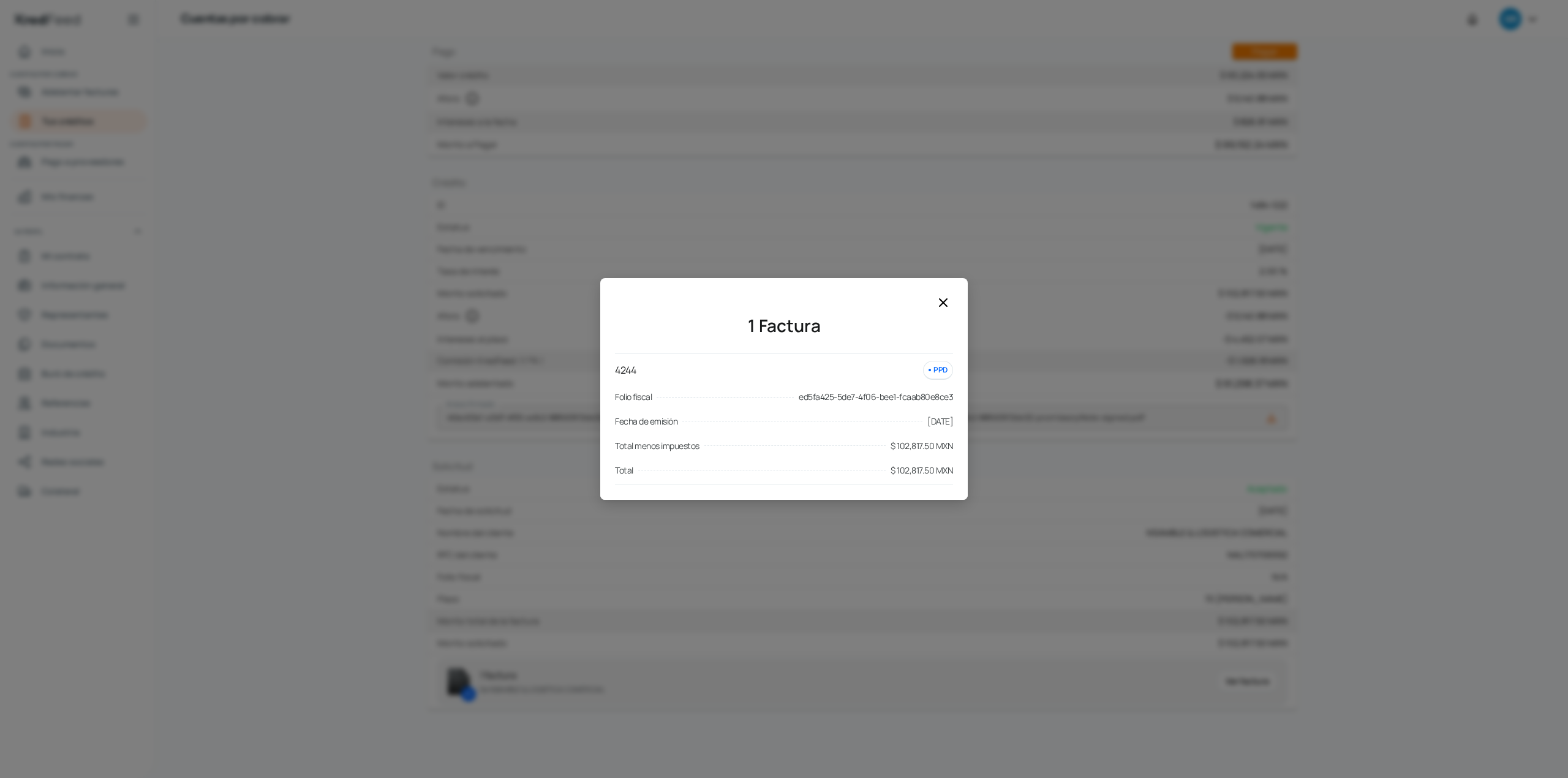
click at [941, 299] on icon at bounding box center [943, 302] width 15 height 15
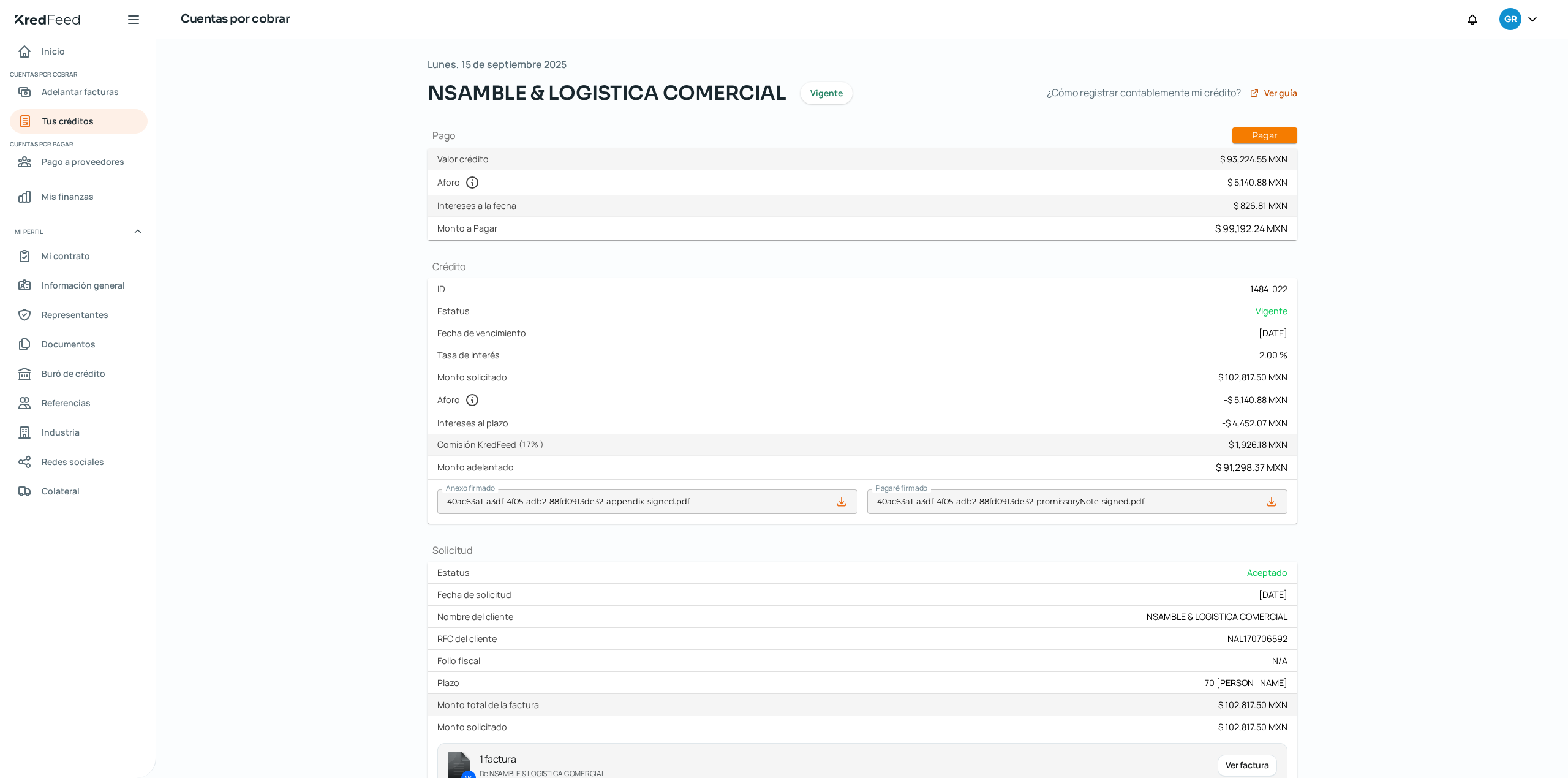
scroll to position [0, 0]
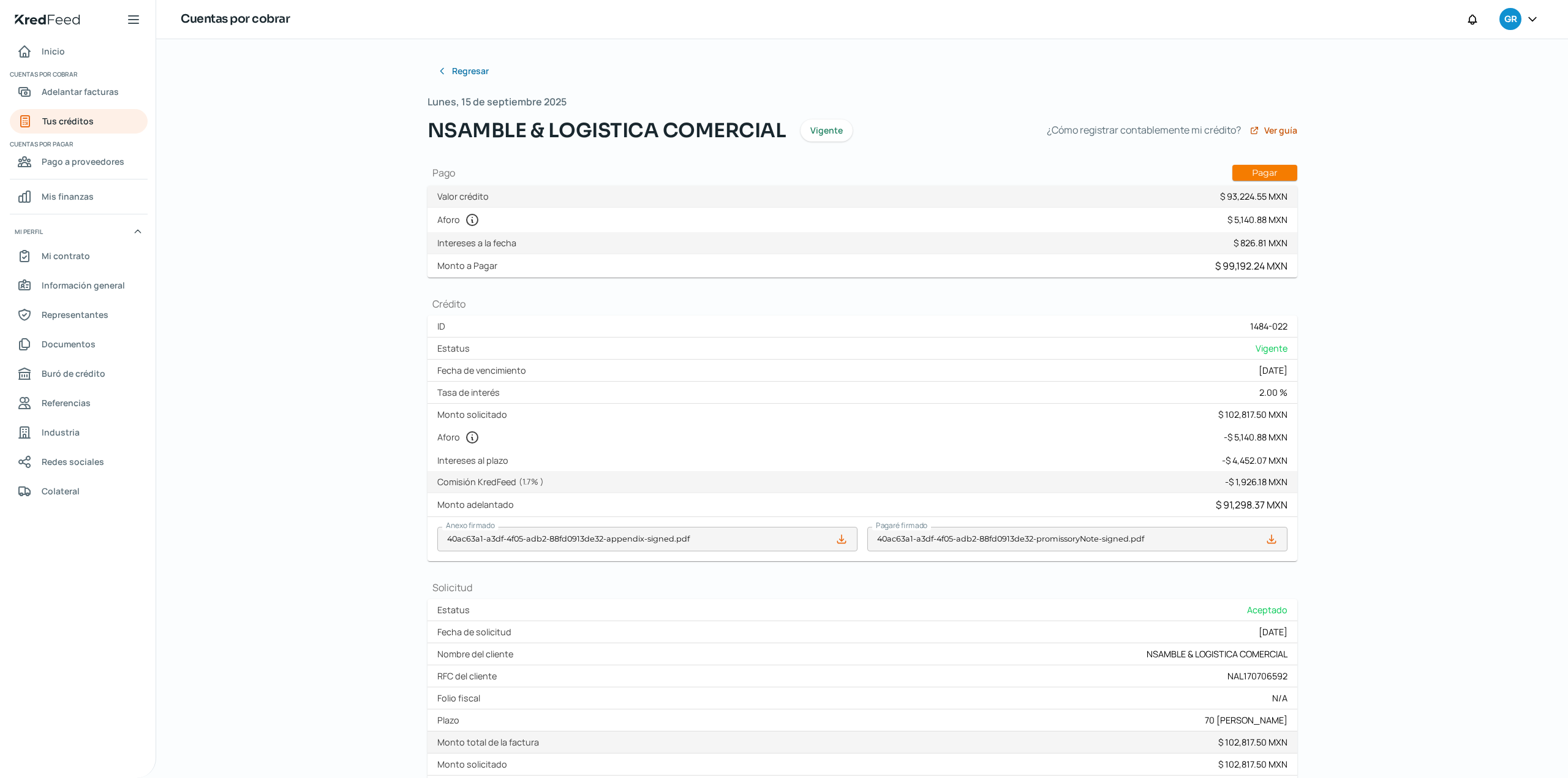
click at [1526, 21] on icon at bounding box center [1532, 19] width 12 height 12
click at [1422, 165] on span "Cerrar sesión" at bounding box center [1427, 165] width 55 height 15
